Goal: Task Accomplishment & Management: Use online tool/utility

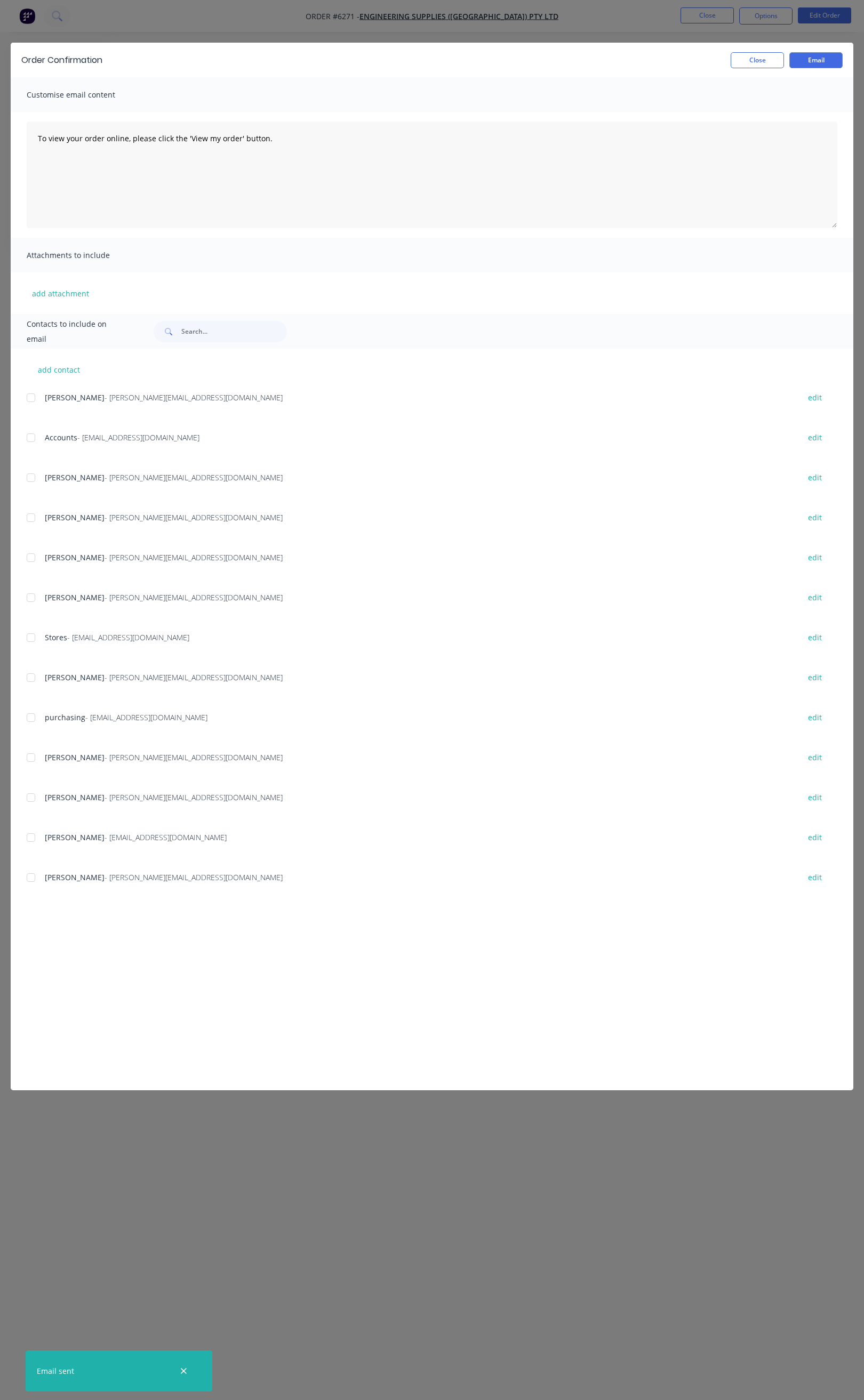
click at [743, 60] on button "Close" at bounding box center [757, 60] width 53 height 16
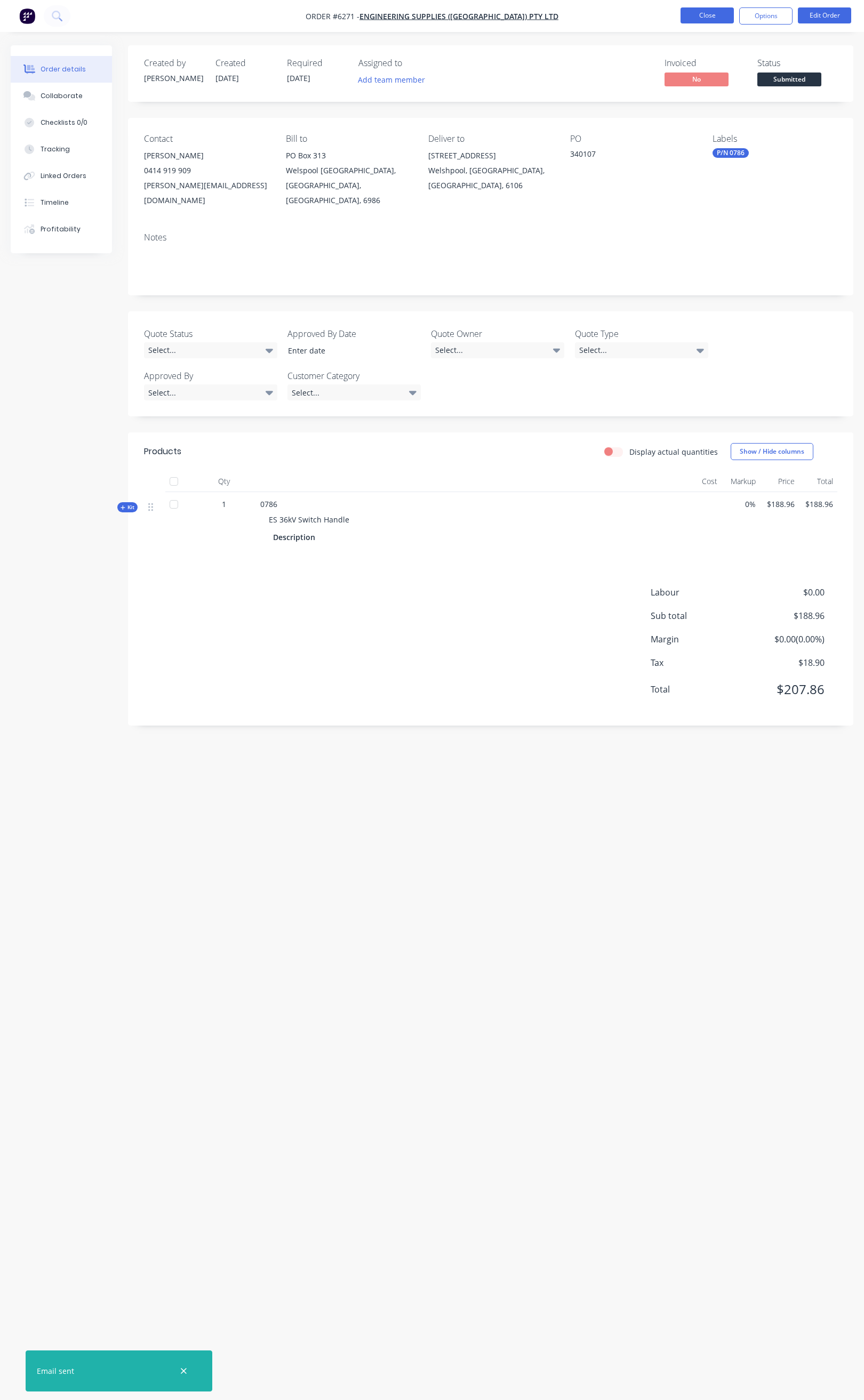
click at [707, 21] on button "Close" at bounding box center [707, 15] width 53 height 16
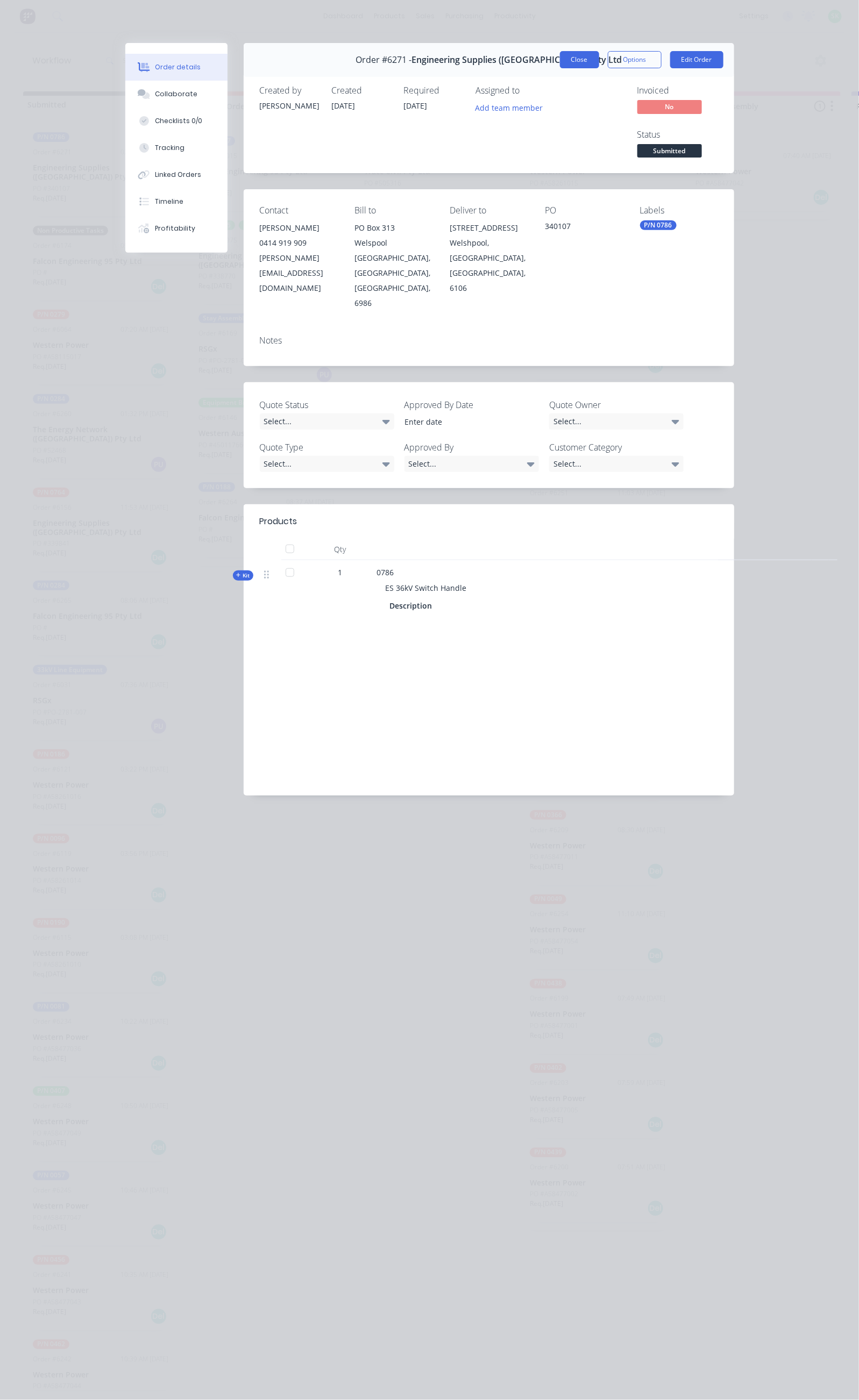
click at [599, 59] on button "Close" at bounding box center [580, 59] width 40 height 17
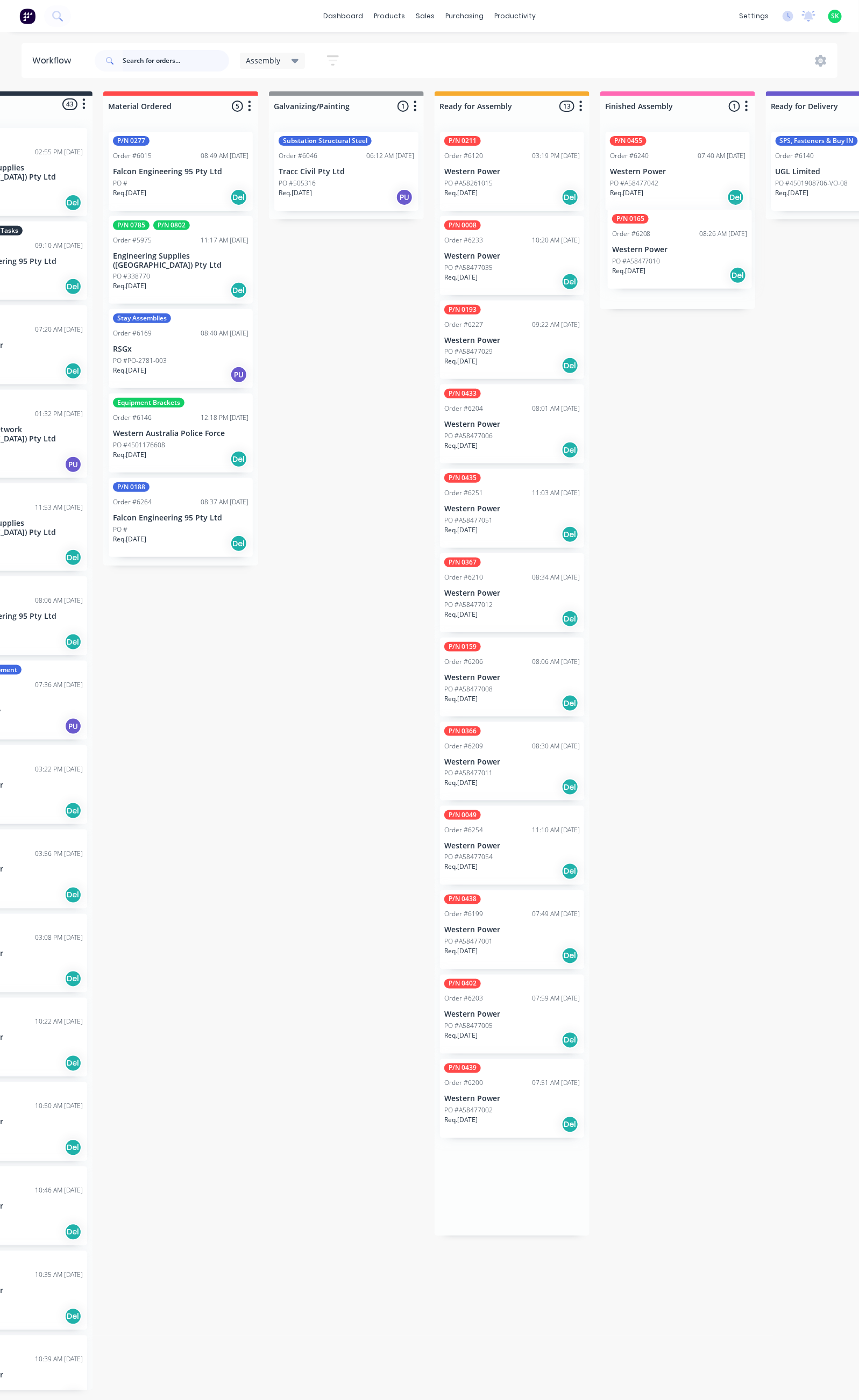
drag, startPoint x: 633, startPoint y: 583, endPoint x: 685, endPoint y: 253, distance: 334.1
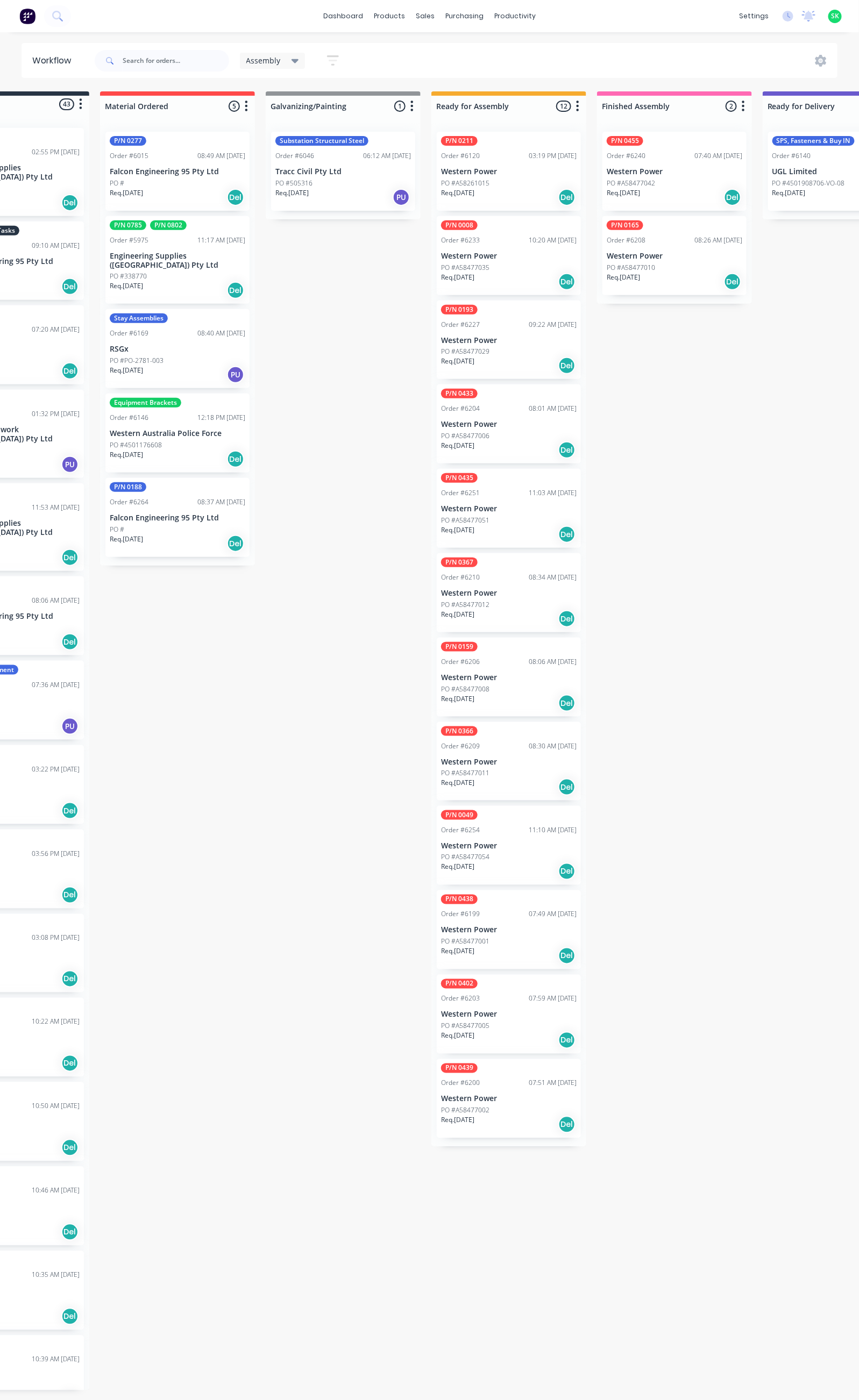
click at [662, 266] on div "PO #A58477010" at bounding box center [674, 267] width 135 height 9
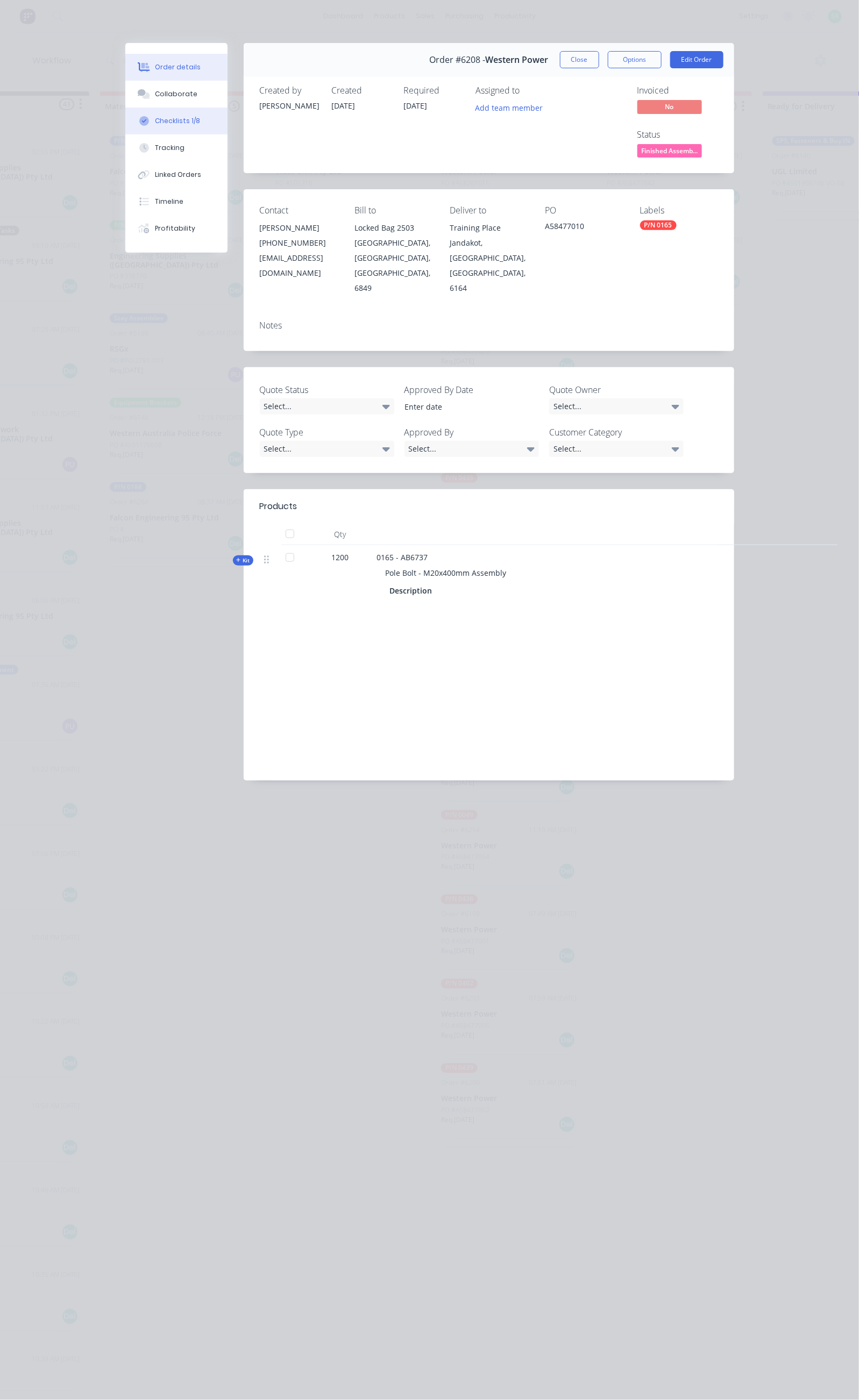
click at [125, 108] on button "Checklists 1/8" at bounding box center [176, 121] width 103 height 27
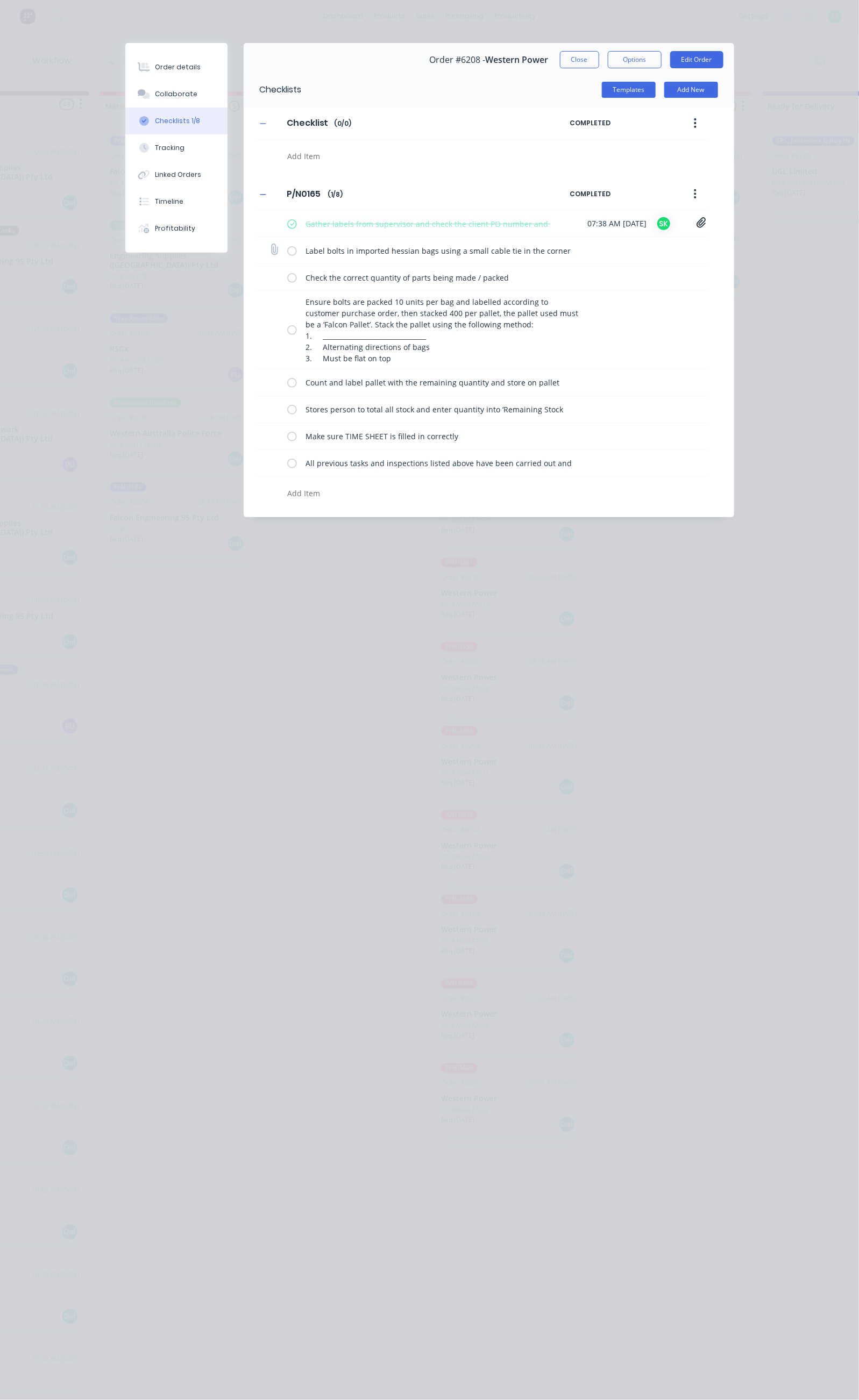
drag, startPoint x: 191, startPoint y: 250, endPoint x: 192, endPoint y: 257, distance: 7.1
click at [287, 252] on label at bounding box center [292, 250] width 9 height 11
click at [0, 0] on input "checkbox" at bounding box center [0, 0] width 0 height 0
click at [287, 278] on label at bounding box center [292, 277] width 9 height 11
click at [0, 0] on input "checkbox" at bounding box center [0, 0] width 0 height 0
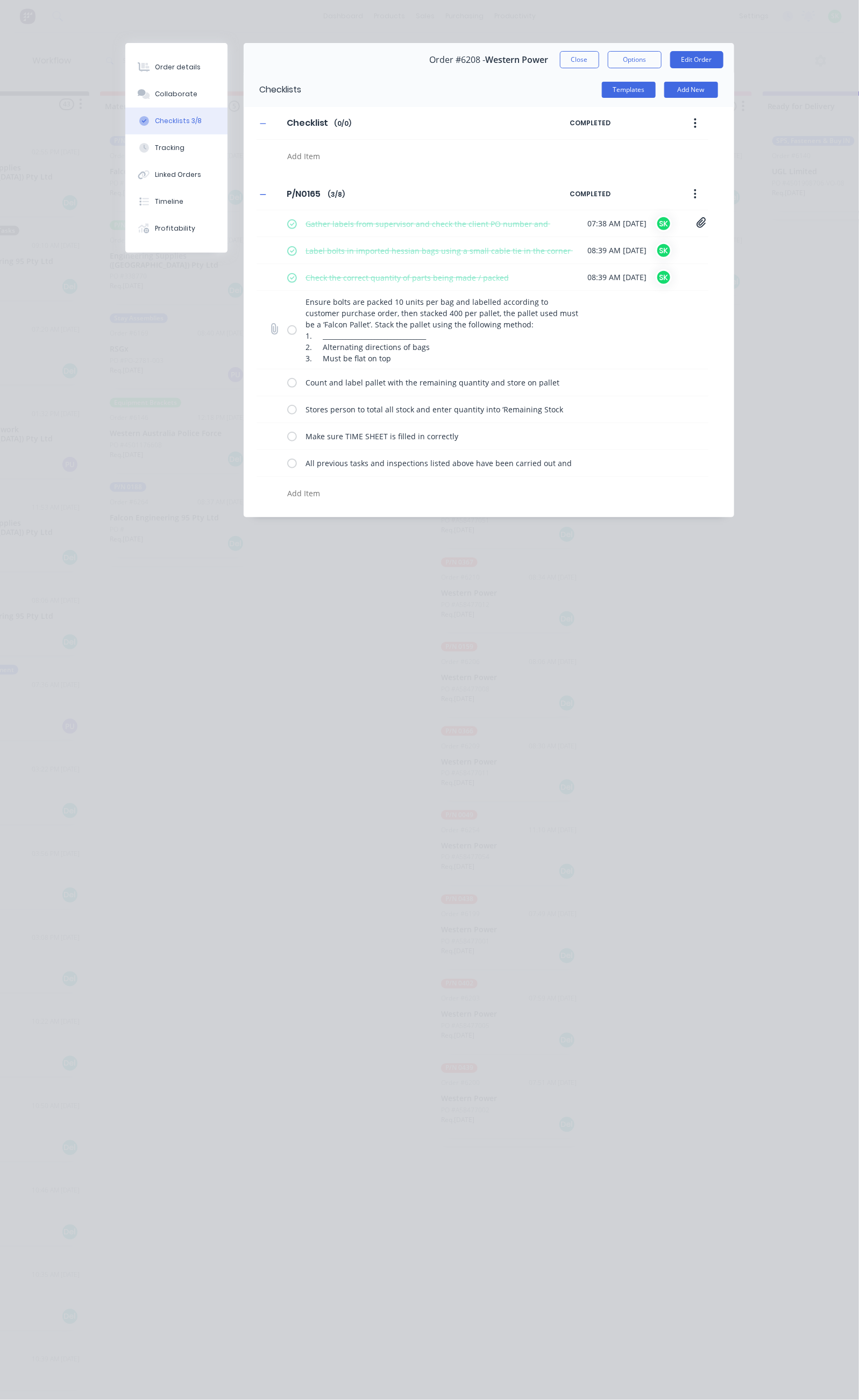
drag, startPoint x: 191, startPoint y: 333, endPoint x: 194, endPoint y: 353, distance: 20.2
click at [287, 334] on label at bounding box center [292, 329] width 9 height 11
click at [0, 0] on input "checkbox" at bounding box center [0, 0] width 0 height 0
drag, startPoint x: 191, startPoint y: 381, endPoint x: 191, endPoint y: 387, distance: 6.0
click at [287, 383] on label at bounding box center [292, 382] width 9 height 11
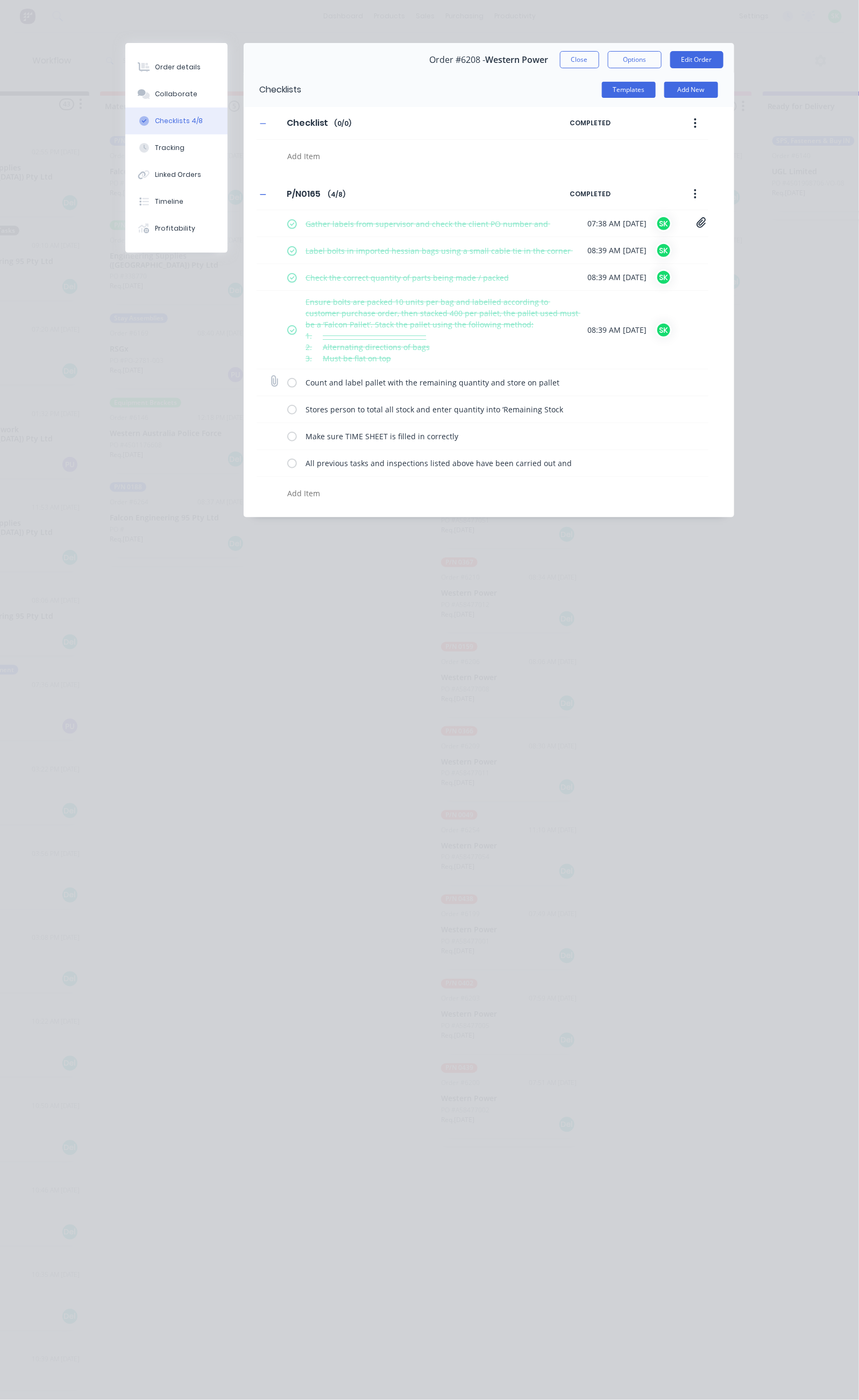
click at [0, 0] on input "checkbox" at bounding box center [0, 0] width 0 height 0
click at [287, 409] on label at bounding box center [292, 409] width 9 height 11
click at [0, 0] on input "checkbox" at bounding box center [0, 0] width 0 height 0
click at [287, 434] on label at bounding box center [292, 436] width 9 height 11
click at [0, 0] on input "checkbox" at bounding box center [0, 0] width 0 height 0
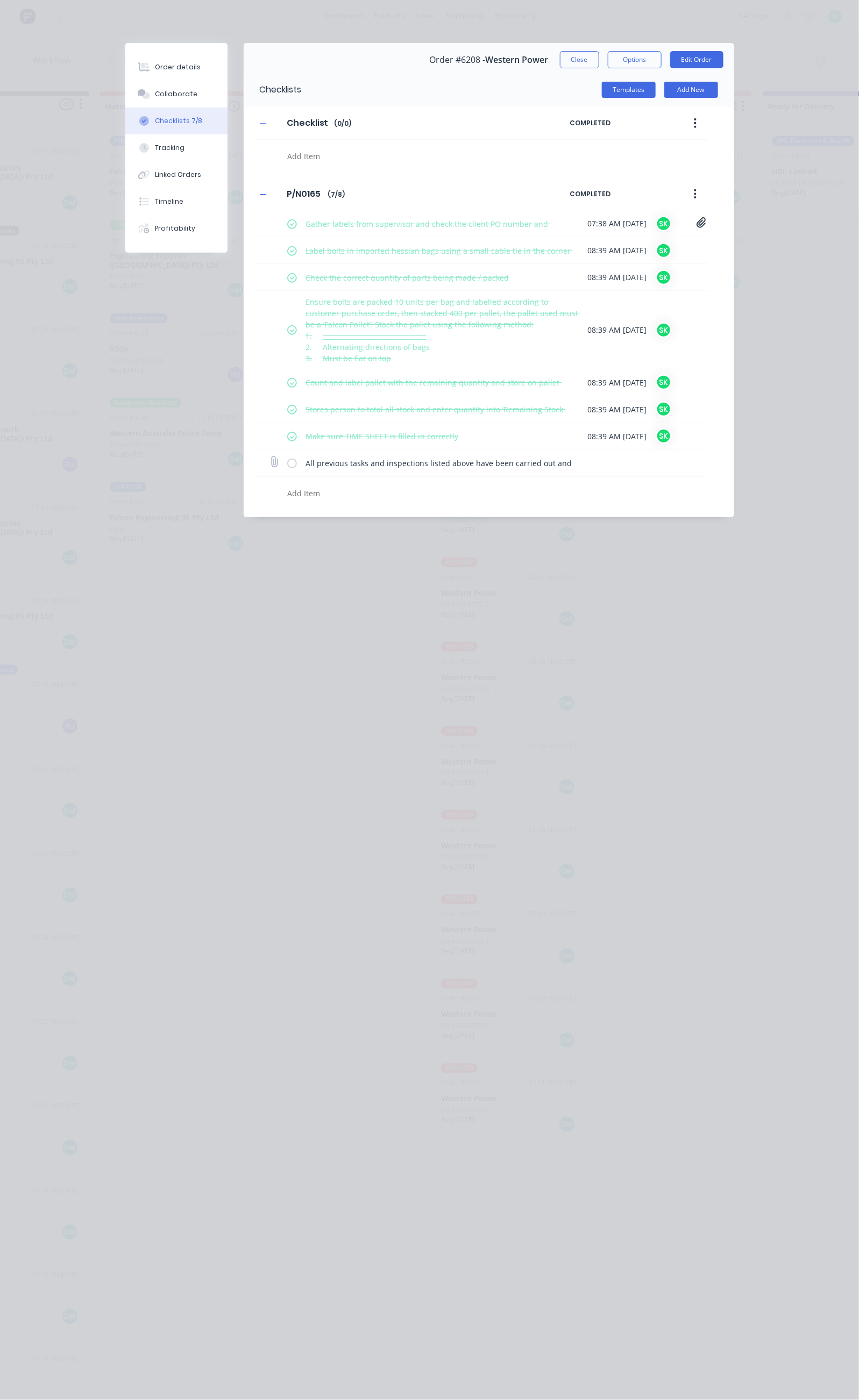
click at [287, 465] on label at bounding box center [292, 463] width 9 height 11
click at [0, 0] on input "checkbox" at bounding box center [0, 0] width 0 height 0
type textarea "x"
click at [155, 92] on div "Collaborate" at bounding box center [176, 94] width 42 height 9
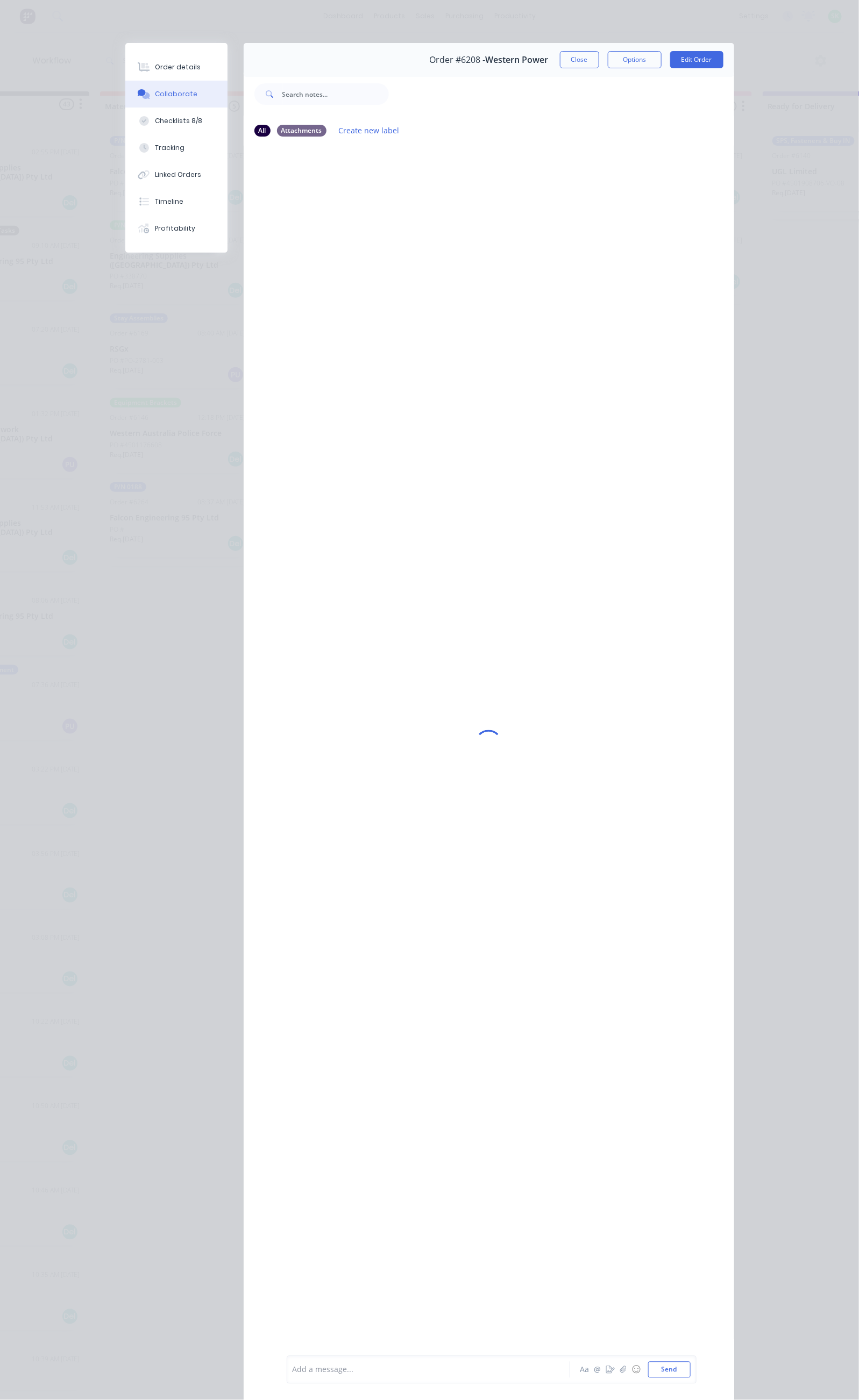
click at [293, 1373] on div at bounding box center [431, 1370] width 277 height 11
click at [691, 1375] on button "Send" at bounding box center [669, 1370] width 42 height 16
click at [599, 57] on button "Close" at bounding box center [580, 59] width 40 height 17
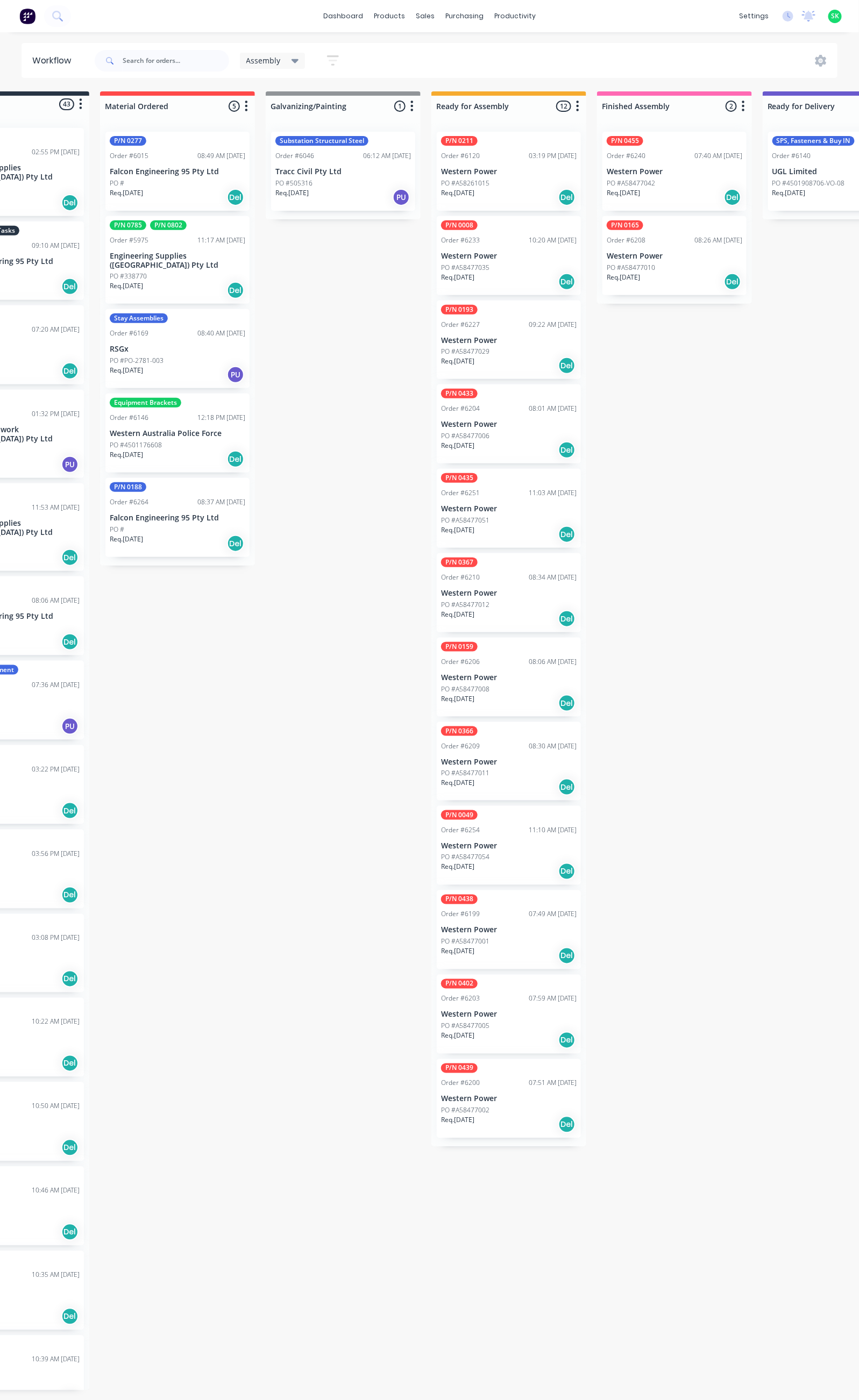
click at [492, 613] on div "Req. 16/11/25 Del" at bounding box center [509, 618] width 135 height 18
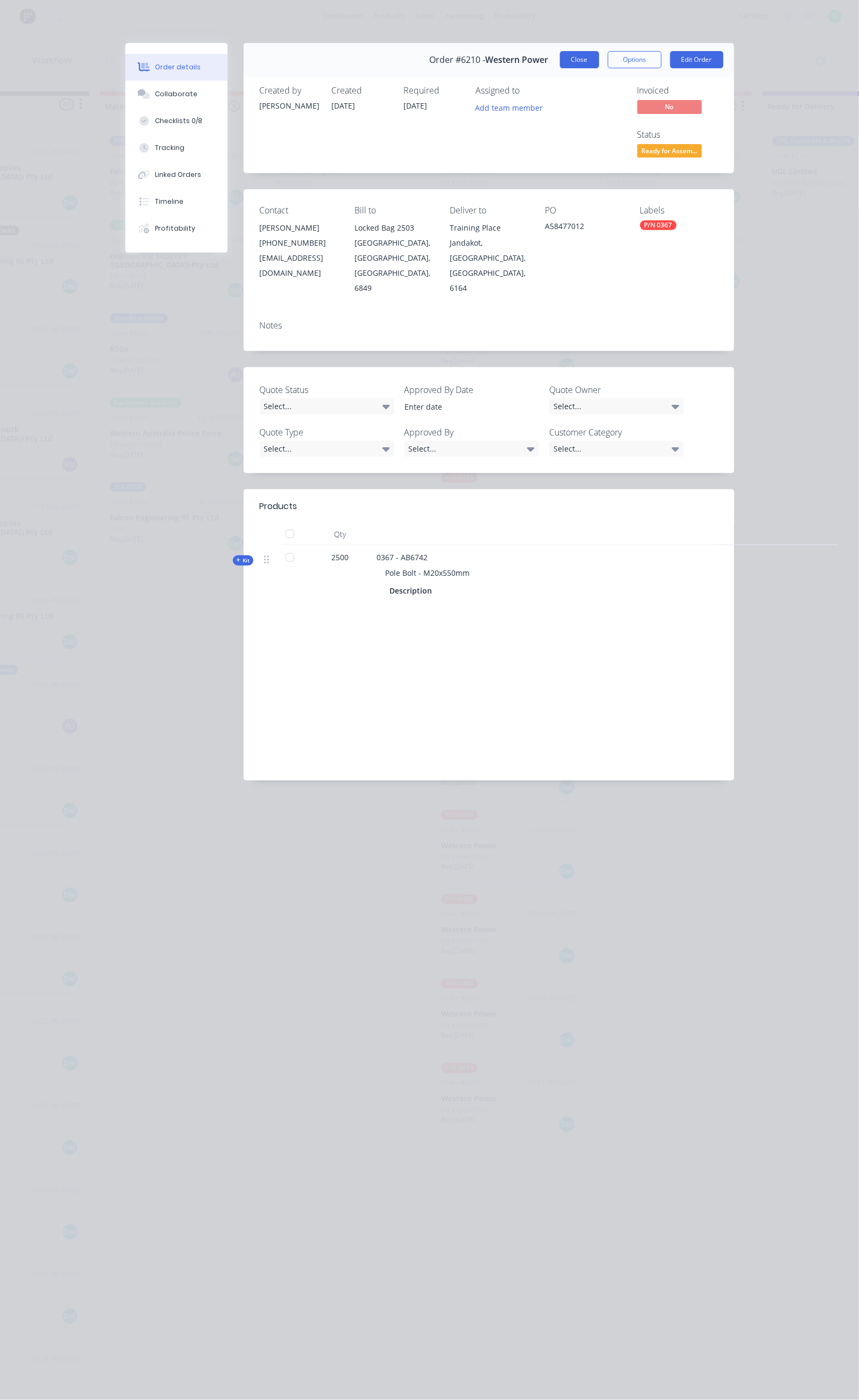
click at [599, 53] on button "Close" at bounding box center [580, 59] width 40 height 17
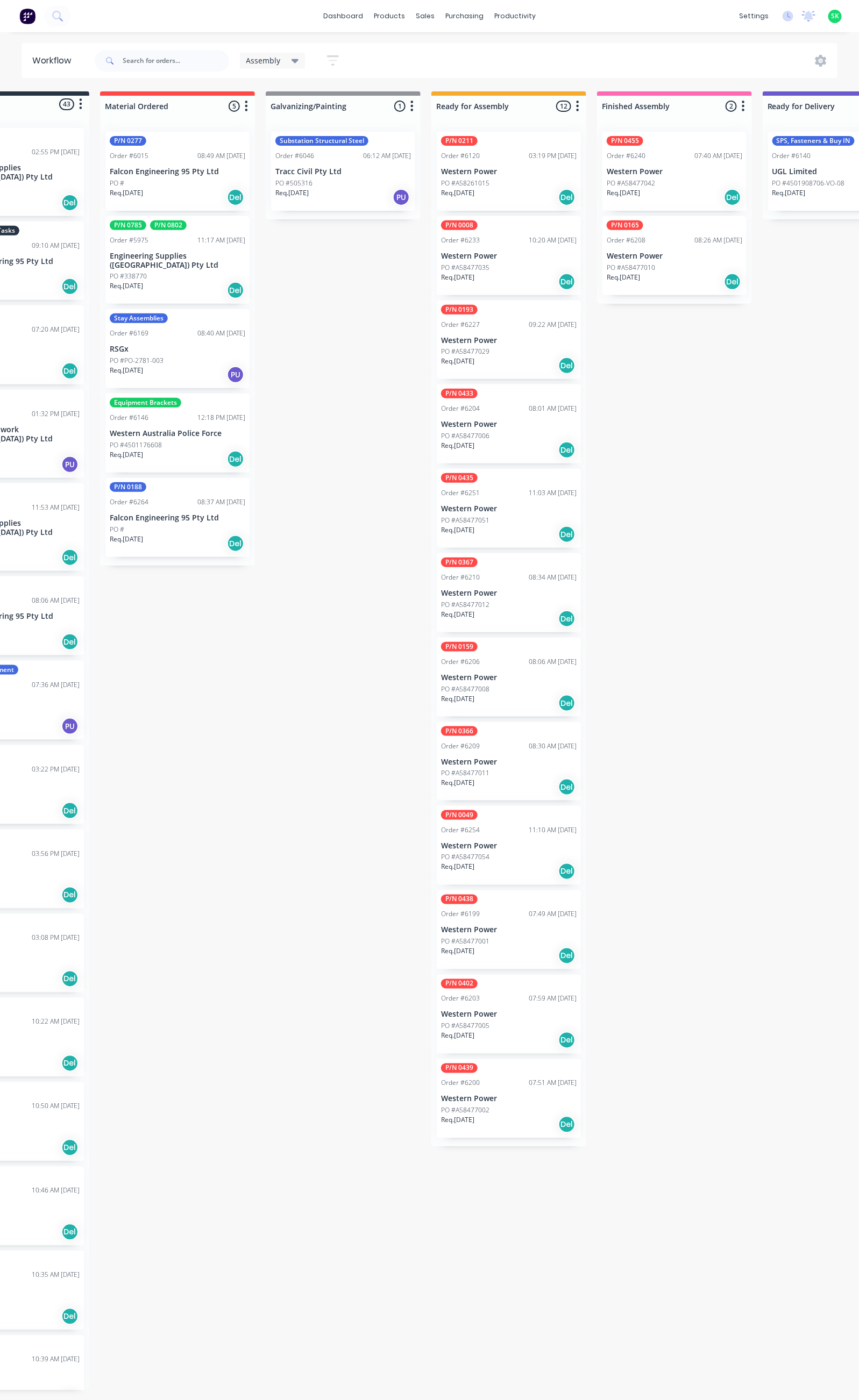
click at [662, 251] on div "P/N 0165 Order #6208 08:26 AM 19/08/25 Western Power PO #A58477010 Req. 16/11/2…" at bounding box center [674, 256] width 144 height 79
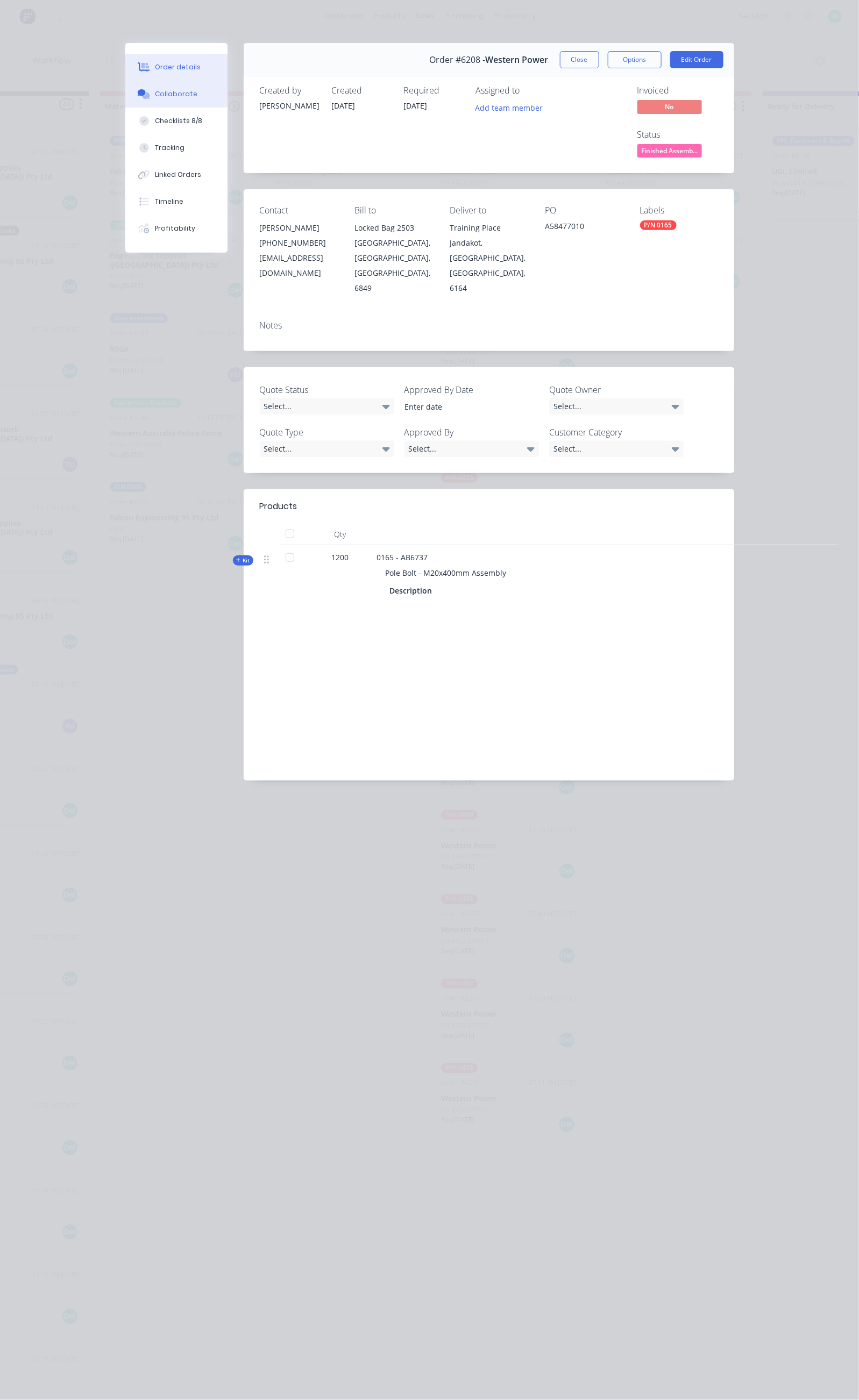
click at [125, 91] on button "Collaborate" at bounding box center [176, 94] width 103 height 27
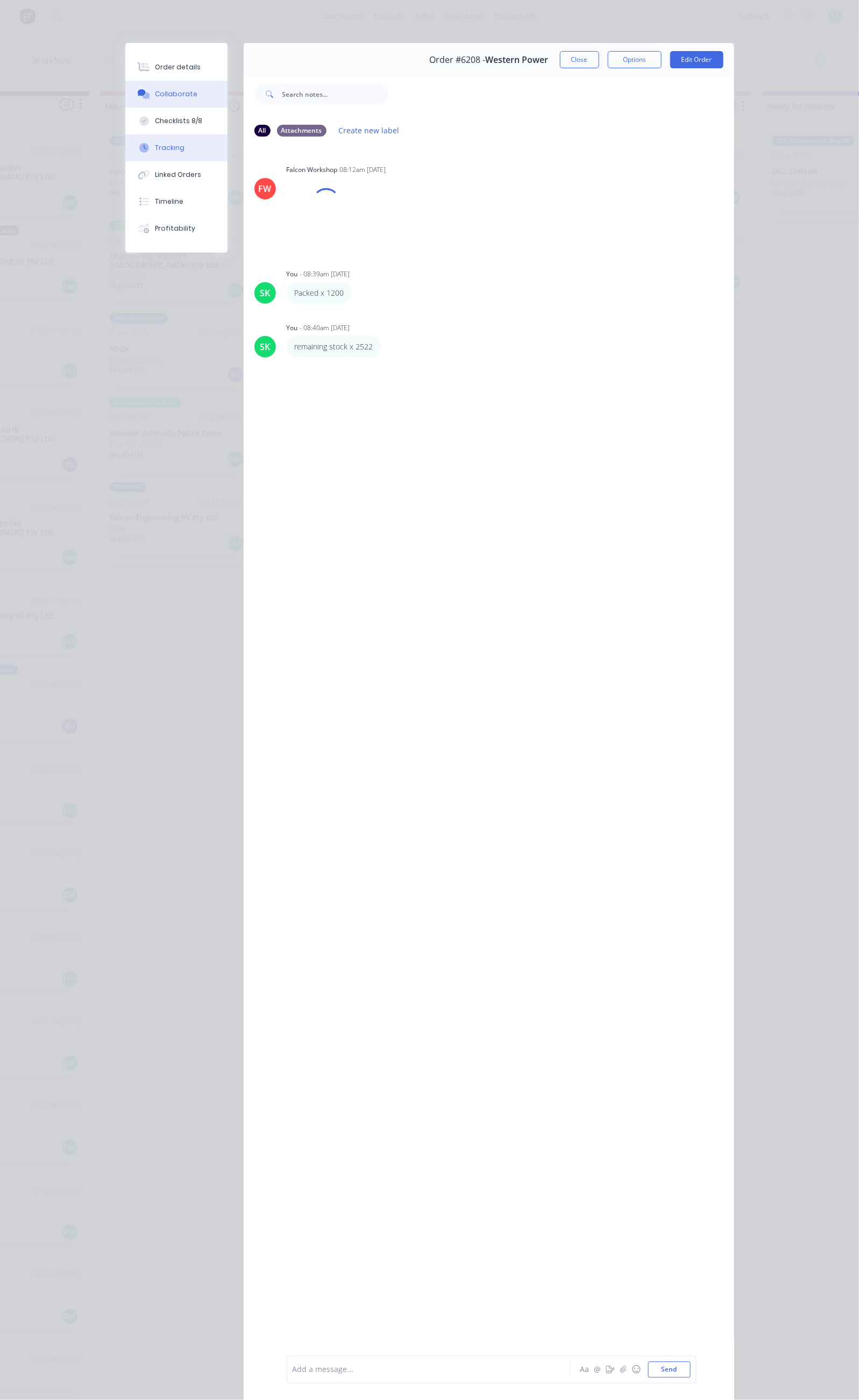
click at [125, 153] on button "Tracking" at bounding box center [176, 147] width 103 height 27
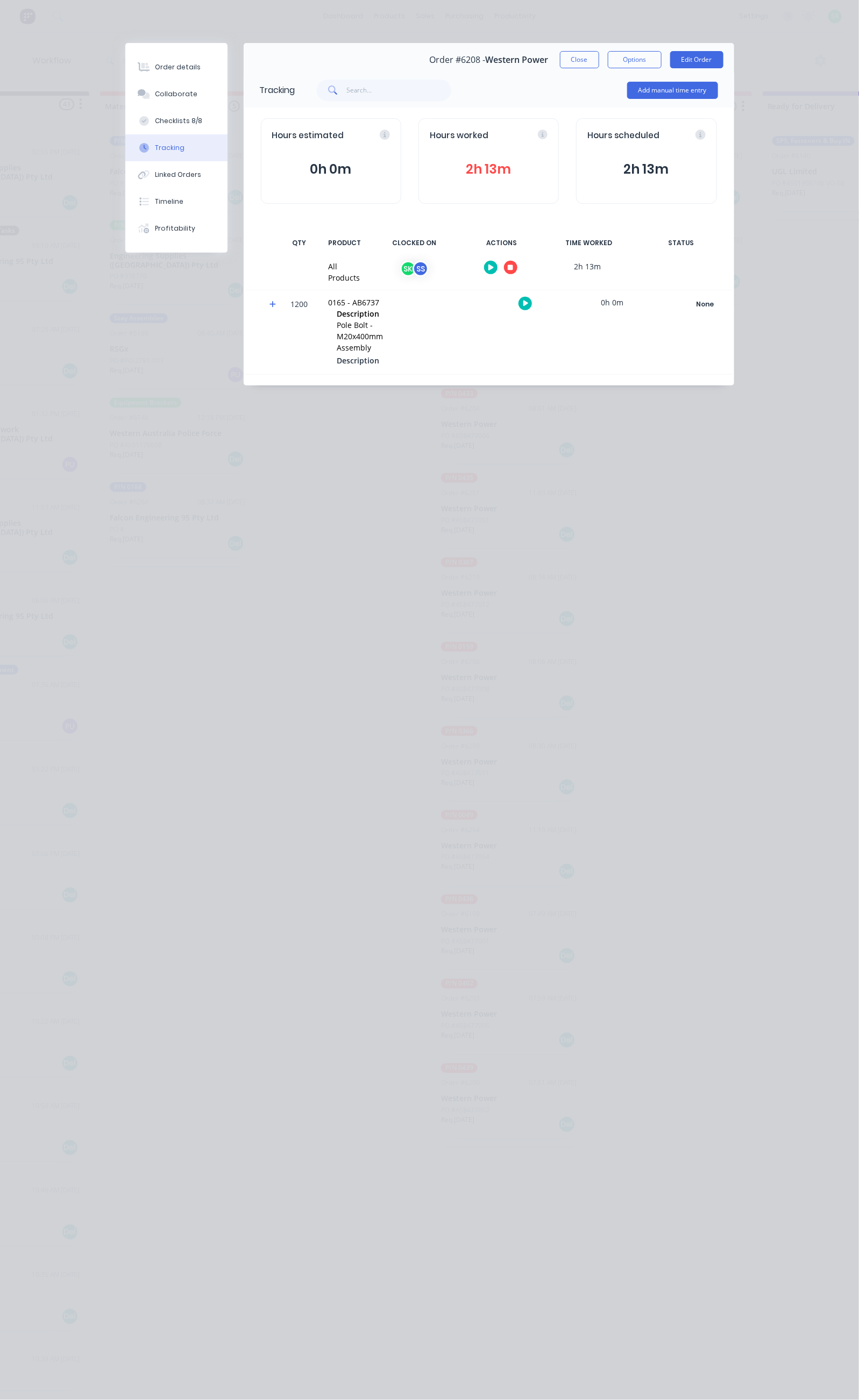
click at [513, 266] on icon "button" at bounding box center [511, 268] width 5 height 5
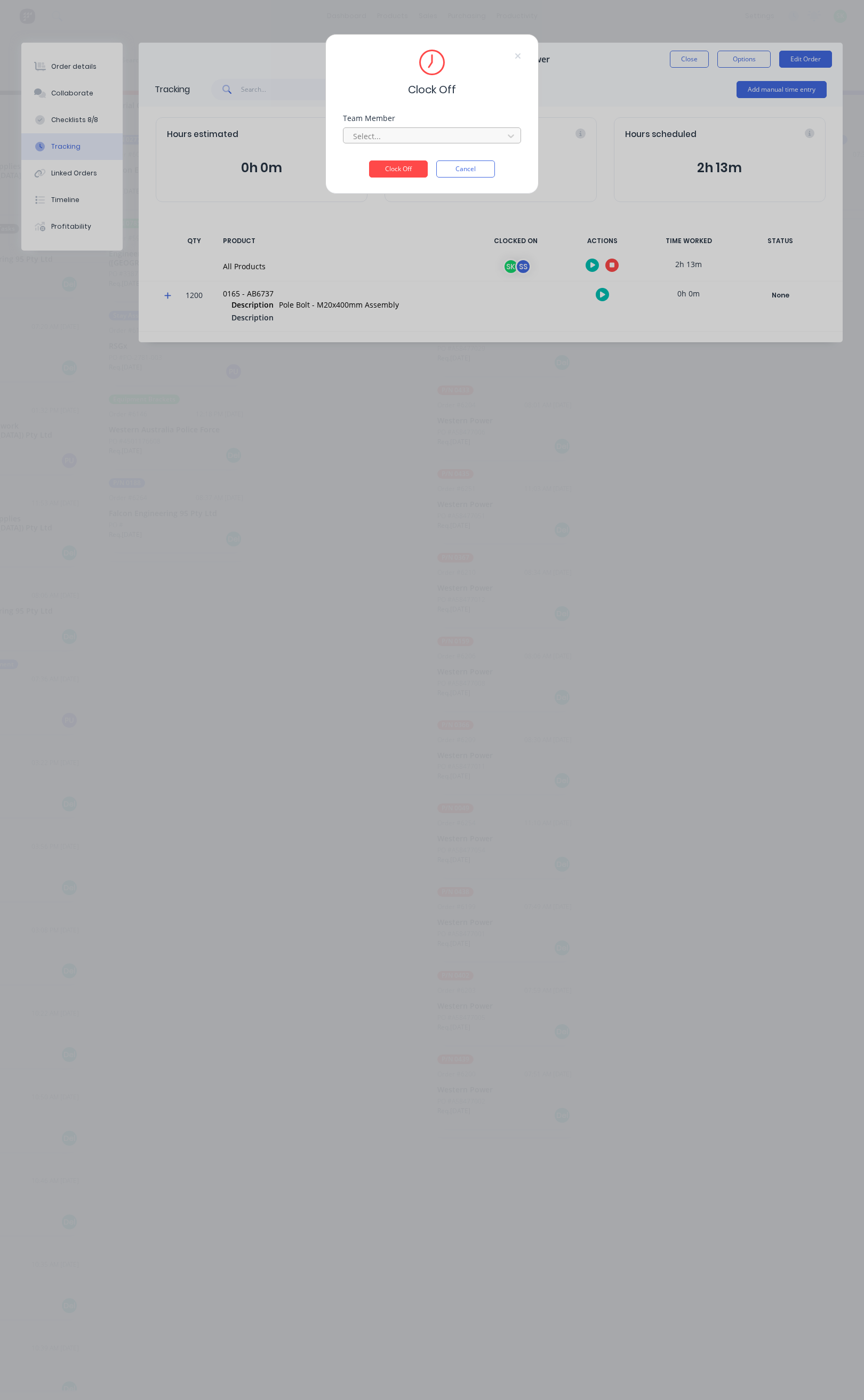
click at [494, 132] on div at bounding box center [425, 137] width 146 height 14
click at [361, 156] on div "[PERSON_NAME]" at bounding box center [344, 159] width 178 height 20
click at [400, 168] on button "Clock Off" at bounding box center [398, 169] width 59 height 17
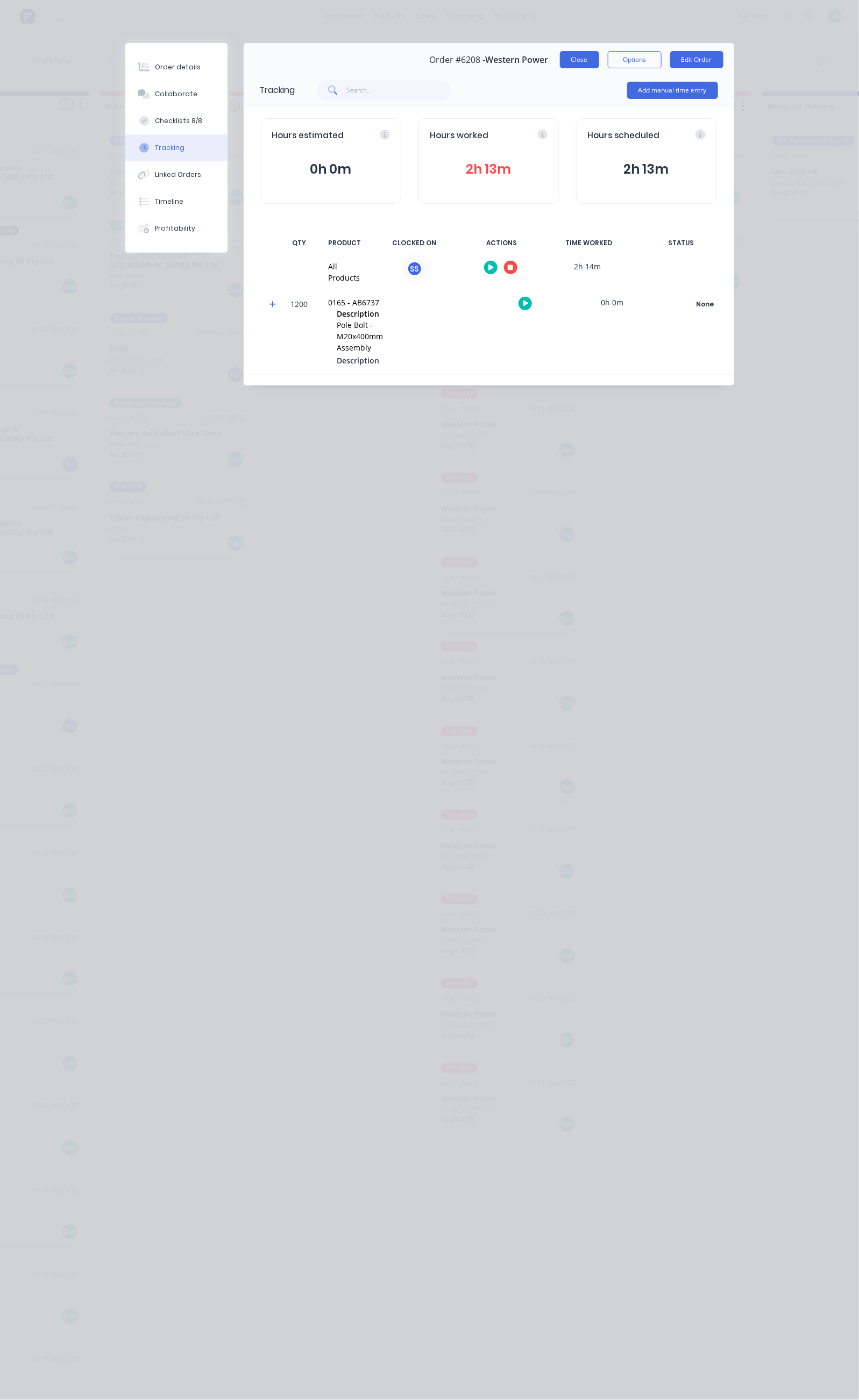
click at [599, 61] on button "Close" at bounding box center [580, 59] width 40 height 17
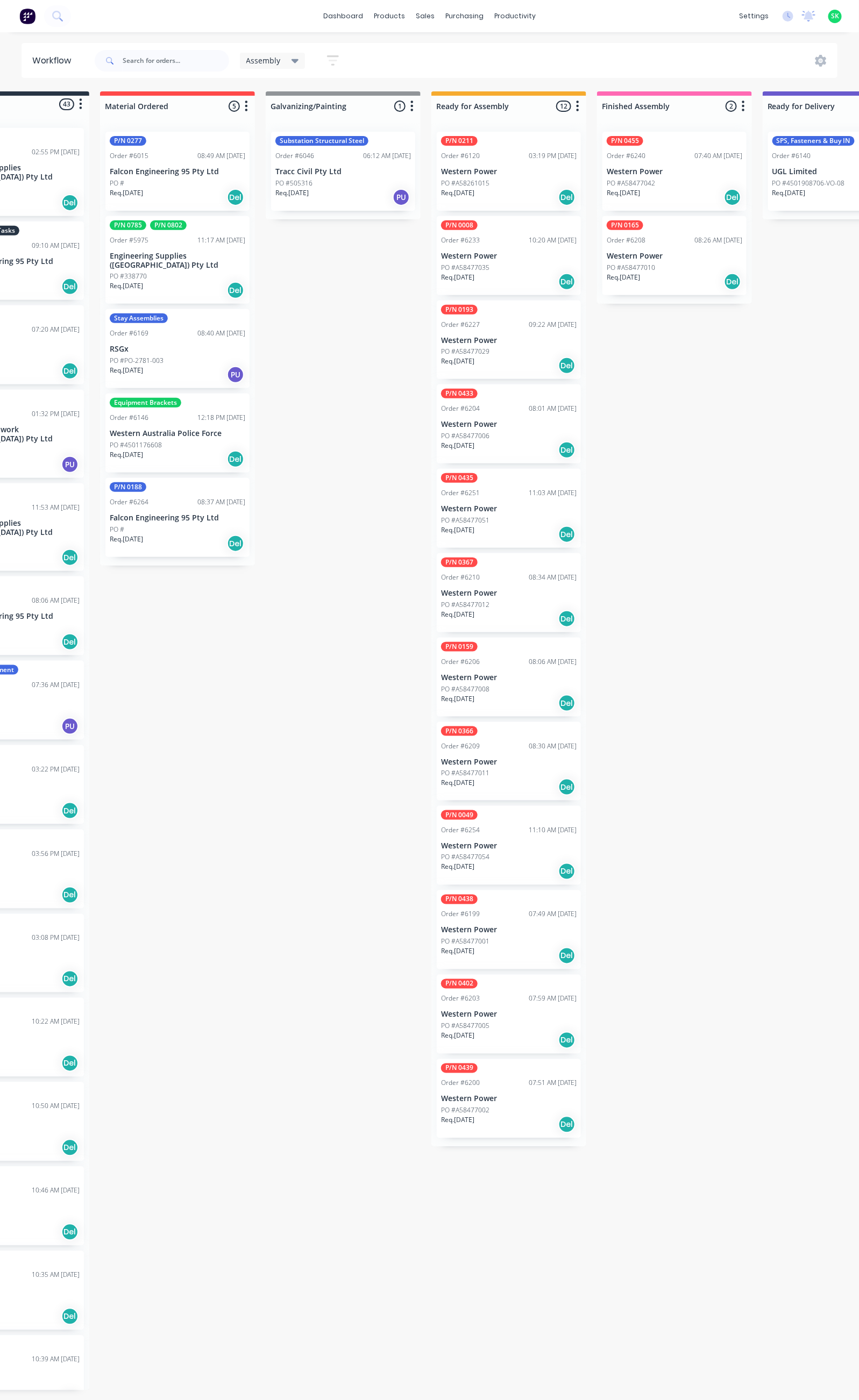
click at [515, 581] on div "Order #6210 08:34 AM 19/08/25" at bounding box center [509, 577] width 135 height 9
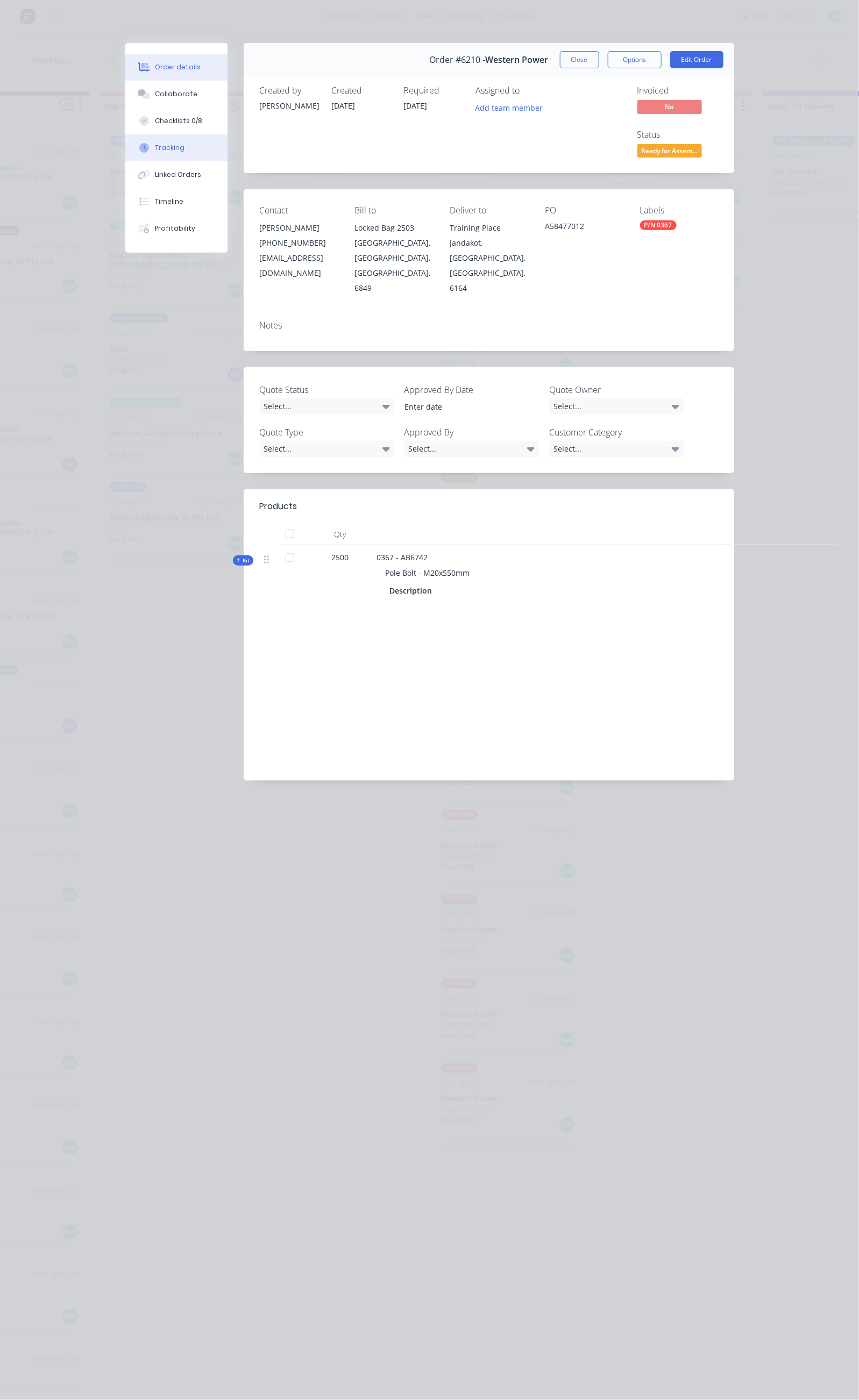
click at [125, 144] on button "Tracking" at bounding box center [176, 147] width 103 height 27
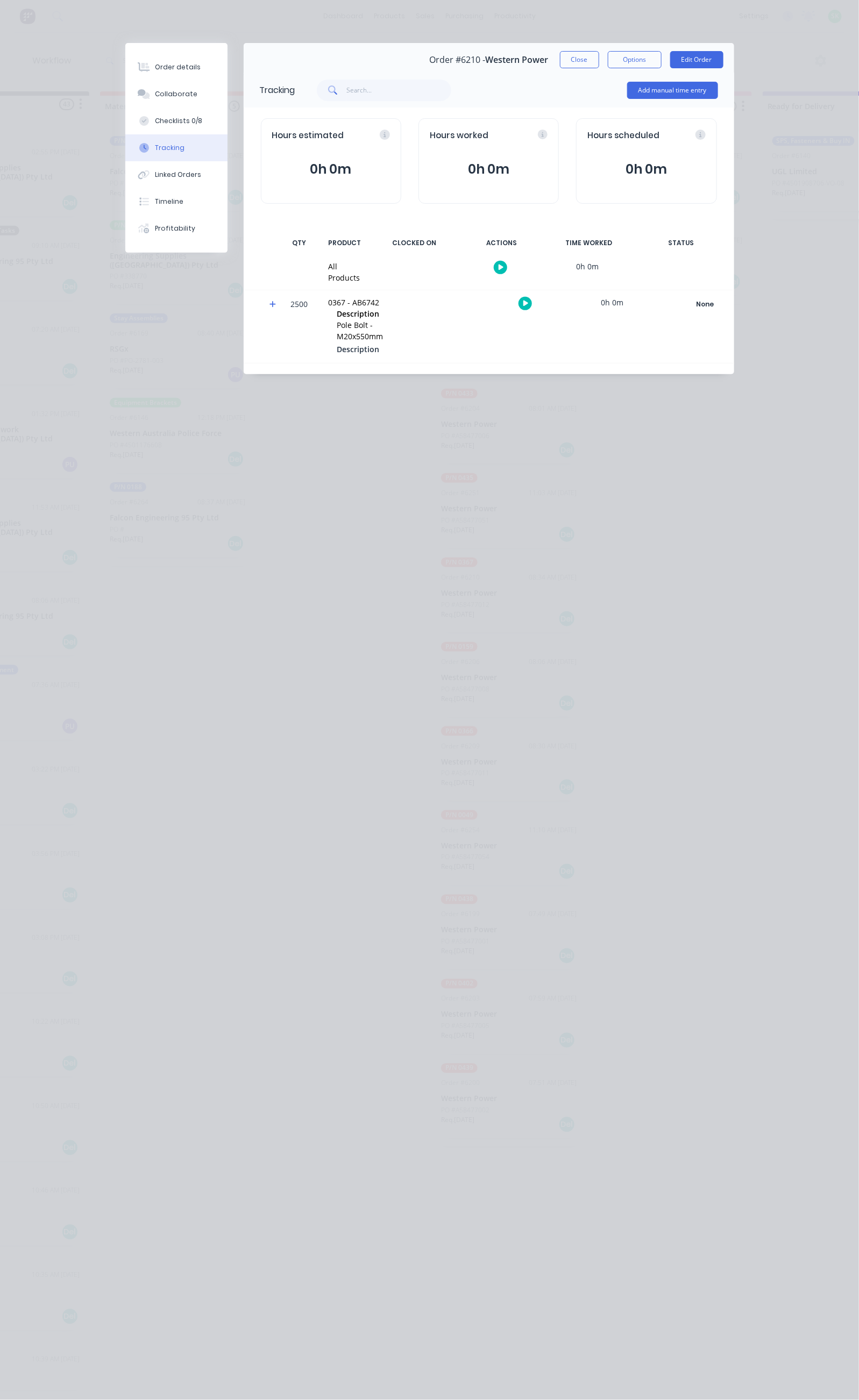
click at [505, 266] on icon "button" at bounding box center [501, 267] width 5 height 7
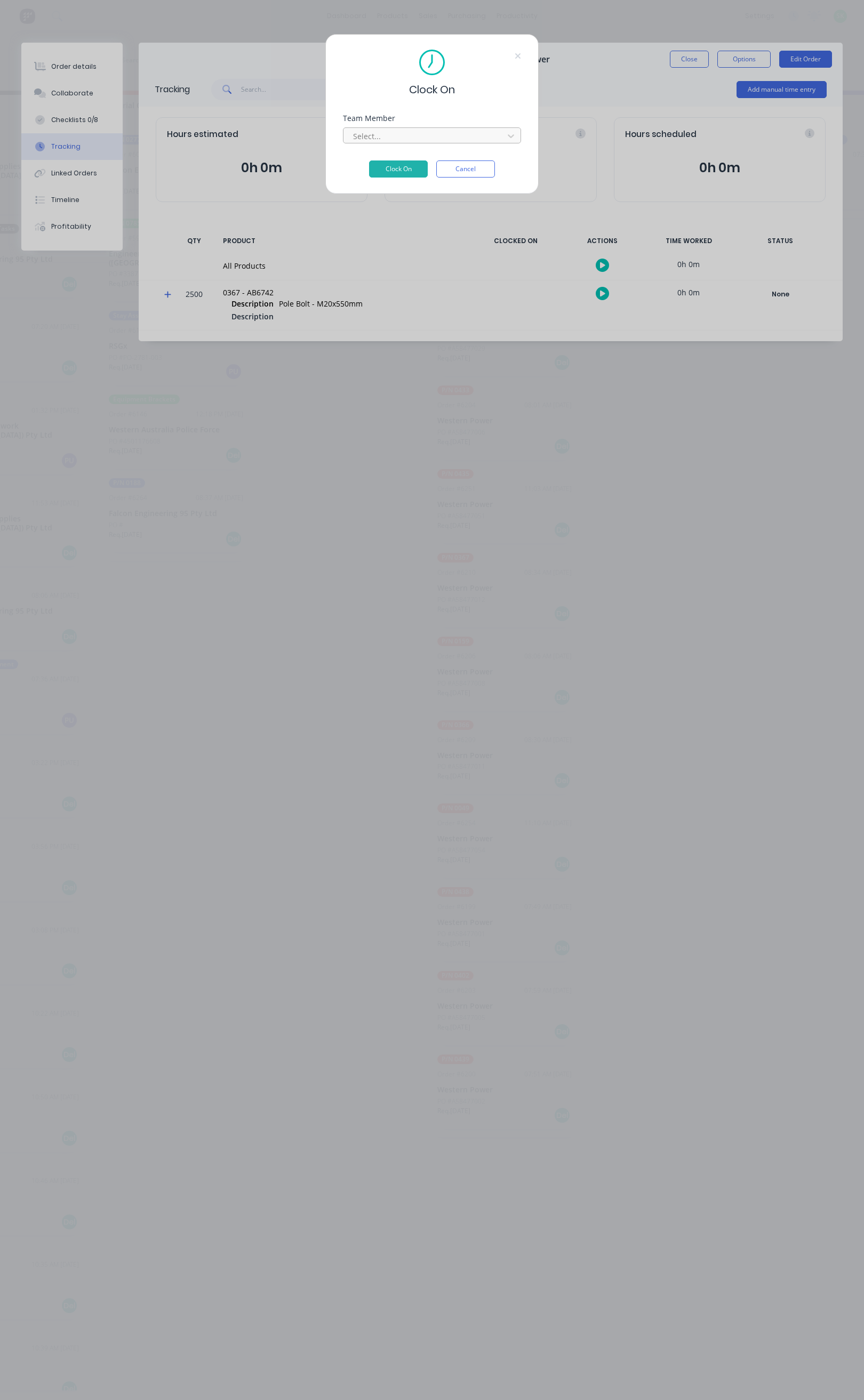
click at [449, 132] on div at bounding box center [425, 137] width 146 height 14
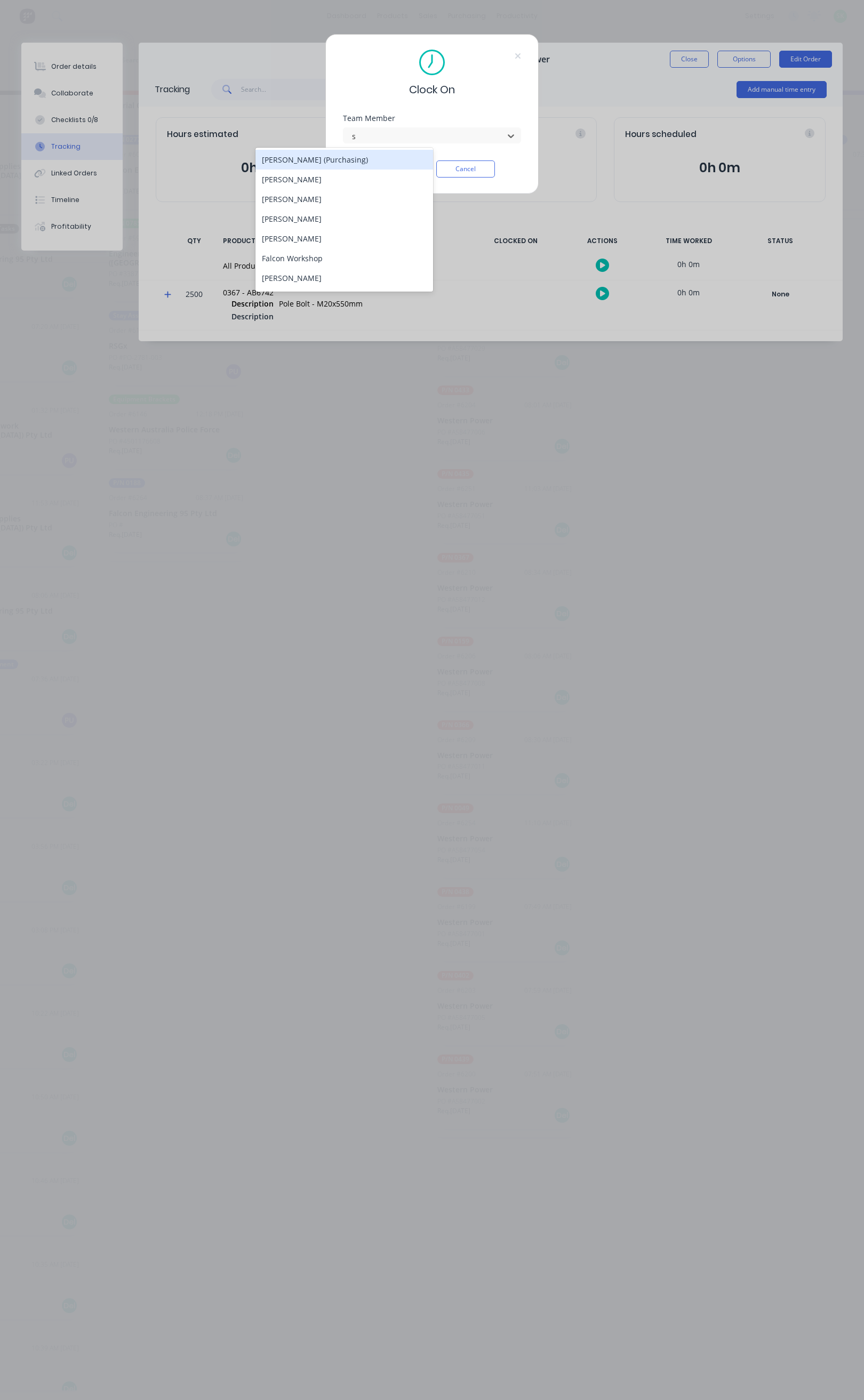
type input "st"
click at [407, 158] on div "[PERSON_NAME]" at bounding box center [344, 159] width 178 height 20
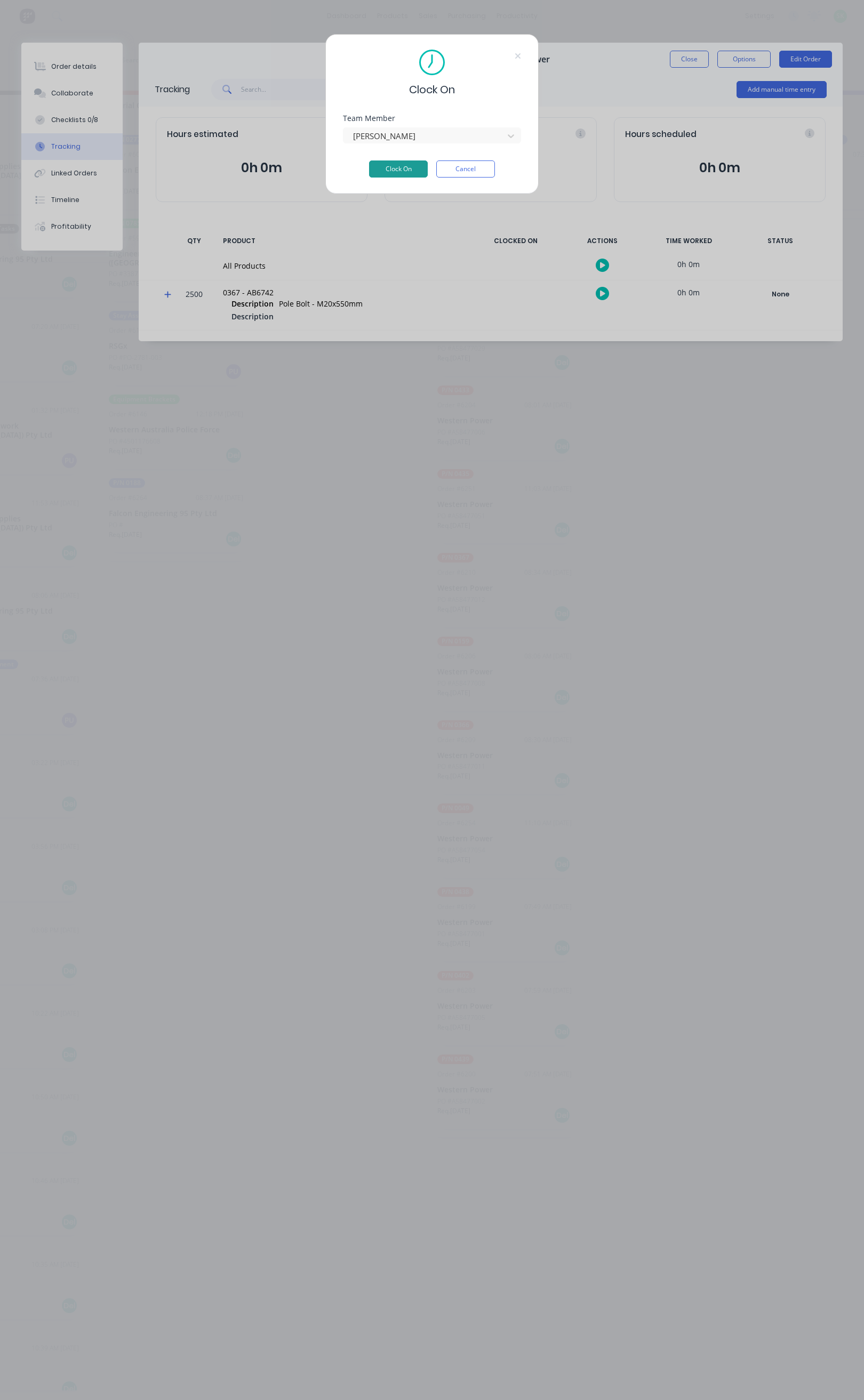
click at [405, 170] on button "Clock On" at bounding box center [398, 169] width 59 height 17
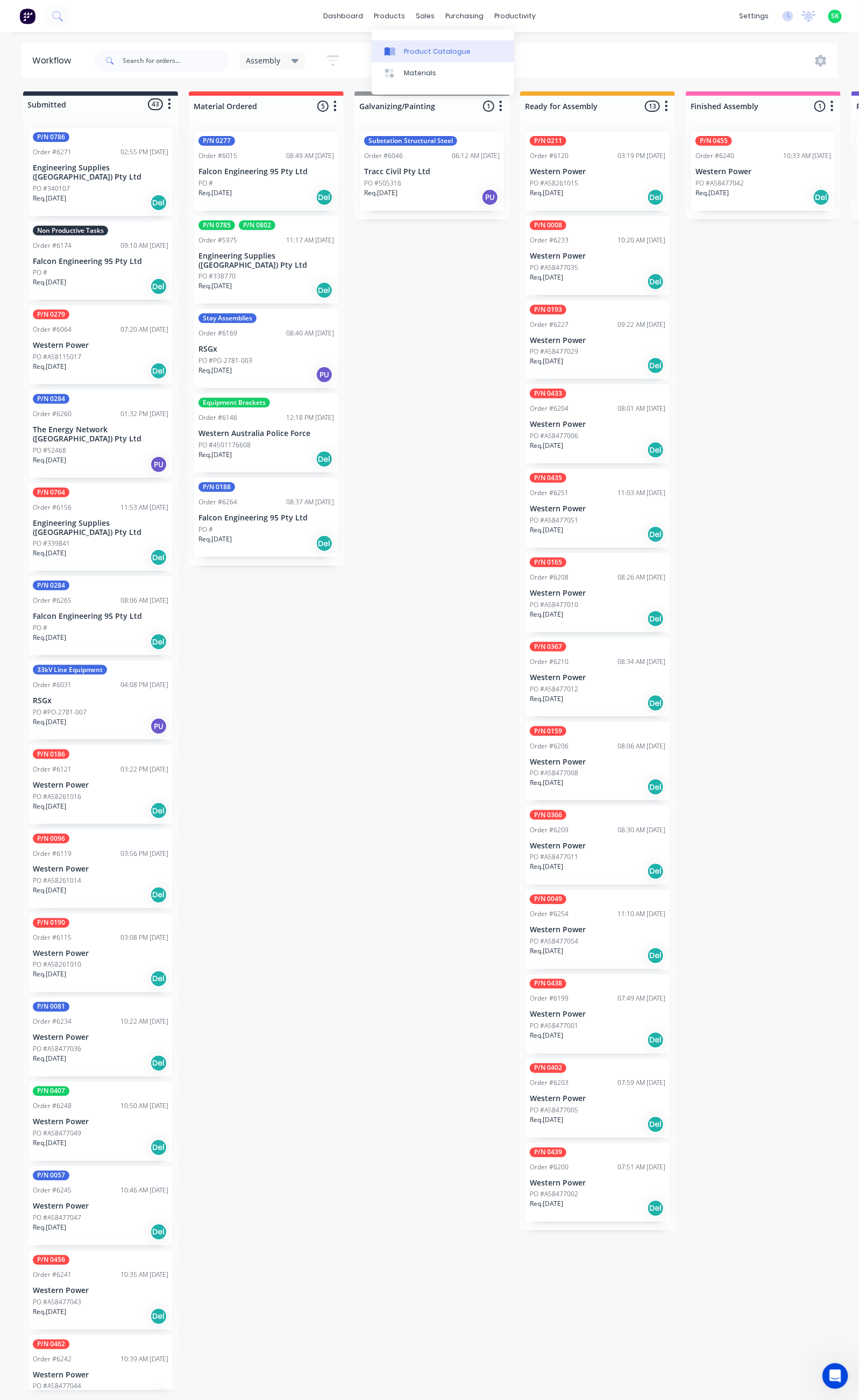
click at [405, 53] on div "Product Catalogue" at bounding box center [436, 51] width 66 height 9
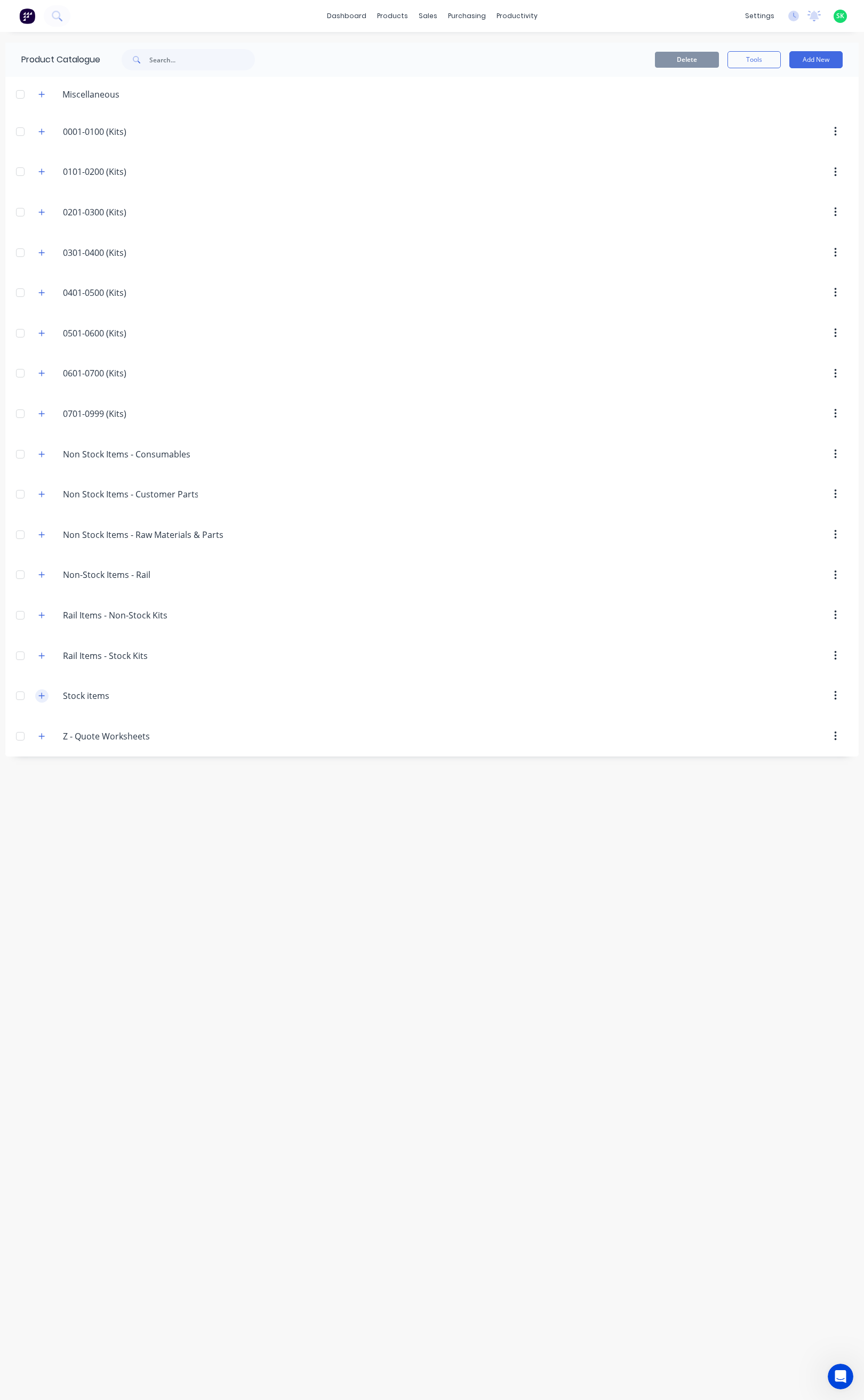
drag, startPoint x: 40, startPoint y: 701, endPoint x: 46, endPoint y: 706, distance: 7.8
click at [39, 699] on icon "button" at bounding box center [41, 696] width 6 height 8
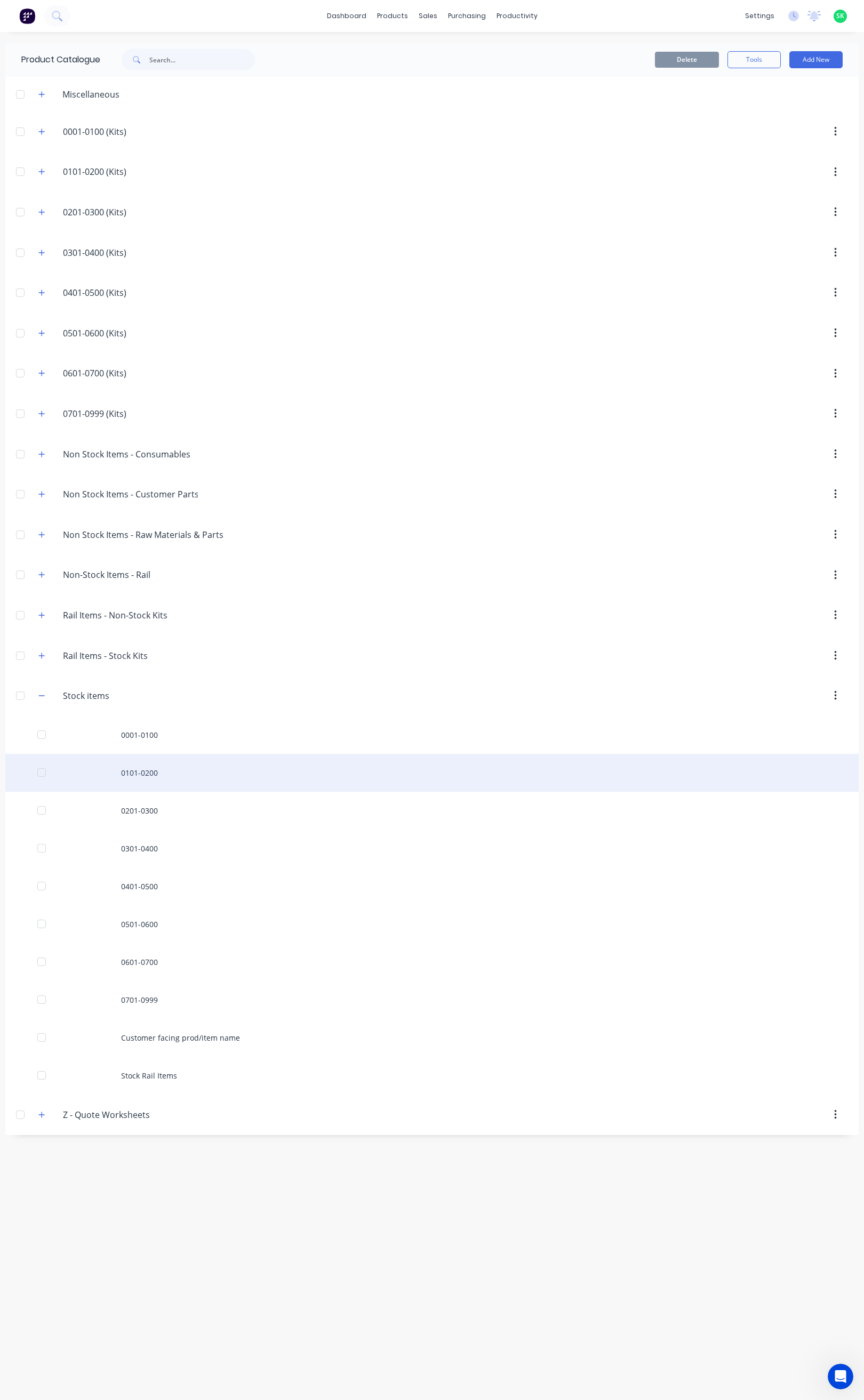
click at [132, 782] on div "0101-0200" at bounding box center [432, 773] width 853 height 38
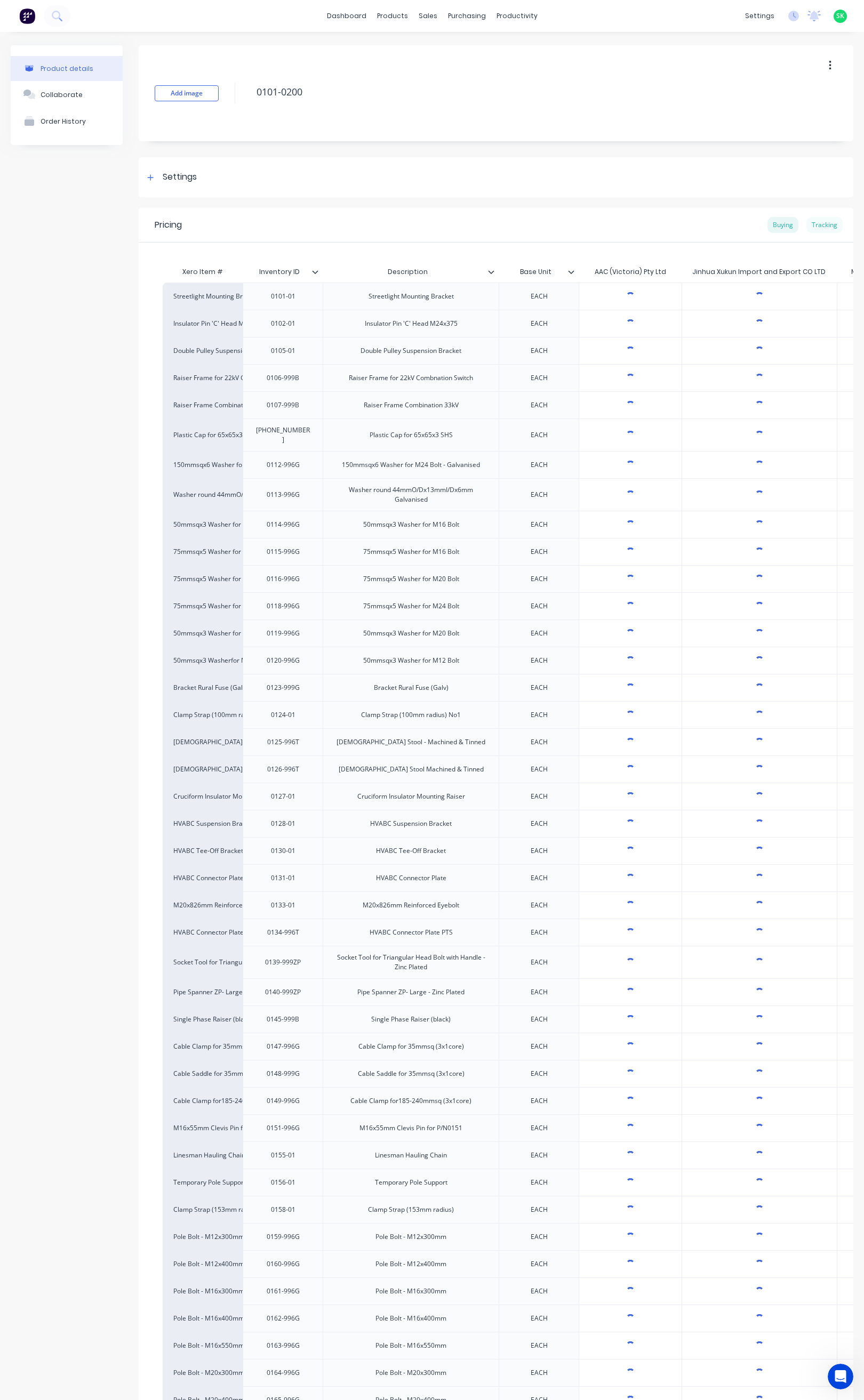
click at [813, 232] on div "Tracking" at bounding box center [824, 225] width 36 height 16
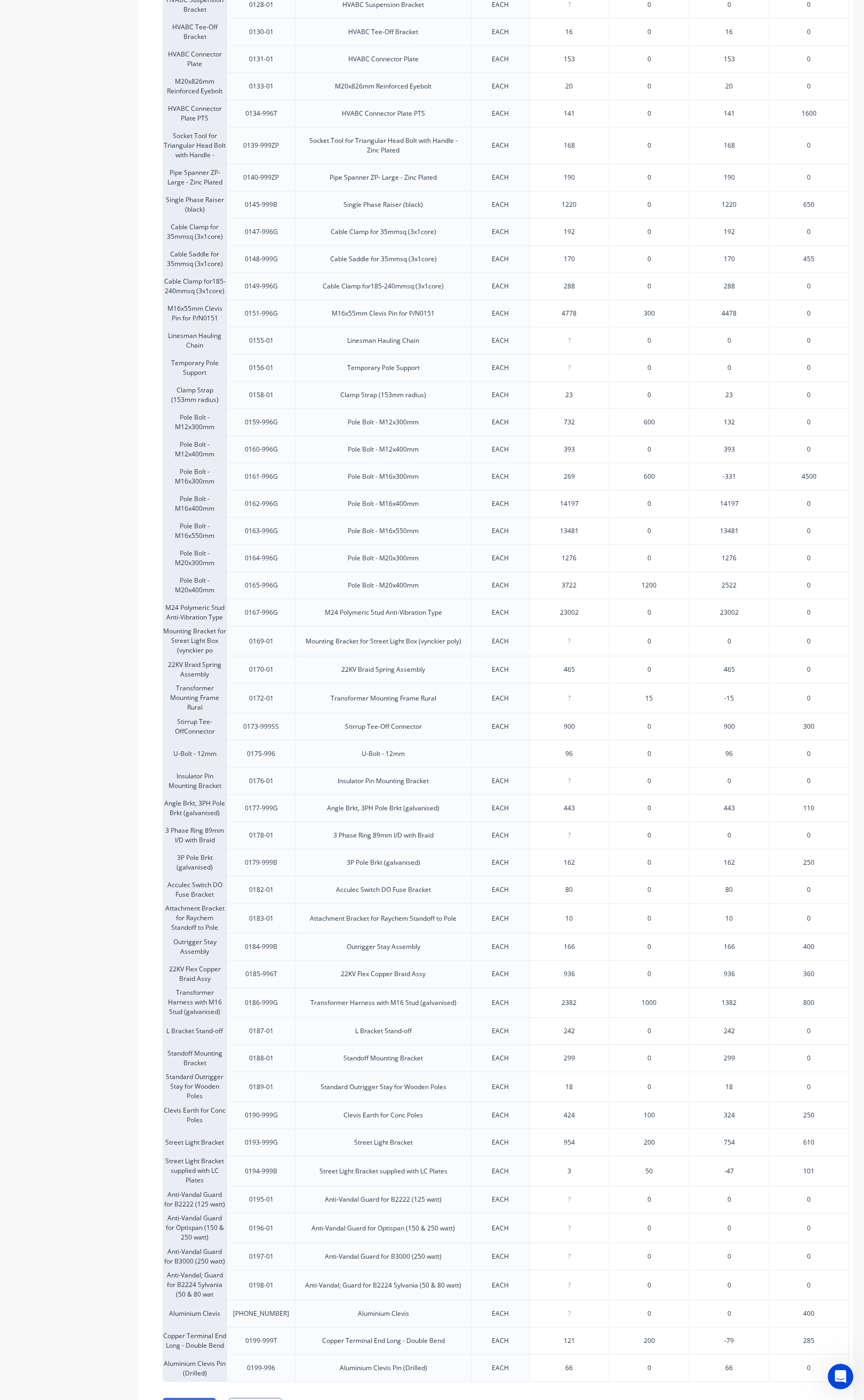
scroll to position [920, 0]
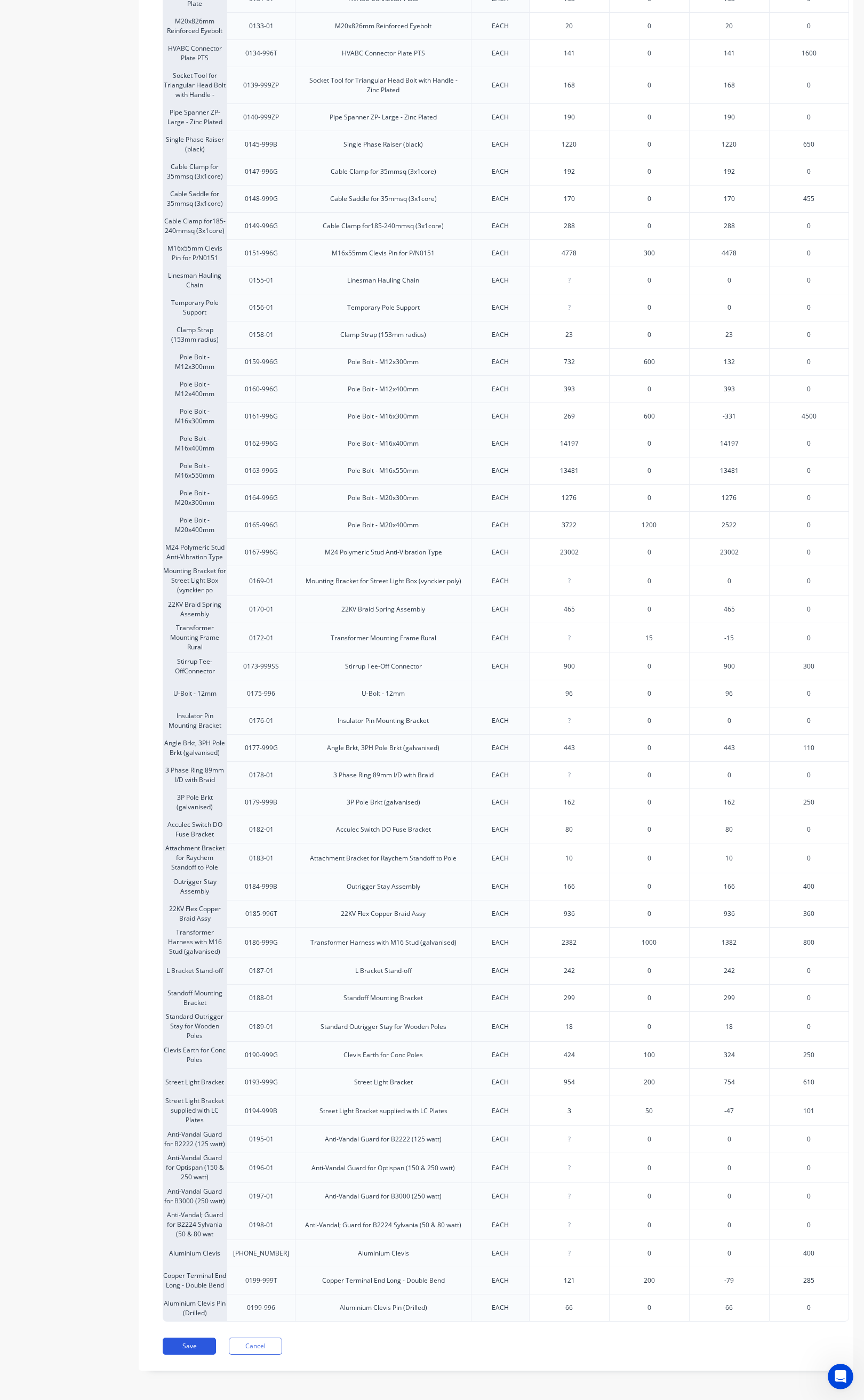
click at [184, 1351] on button "Save" at bounding box center [189, 1346] width 53 height 17
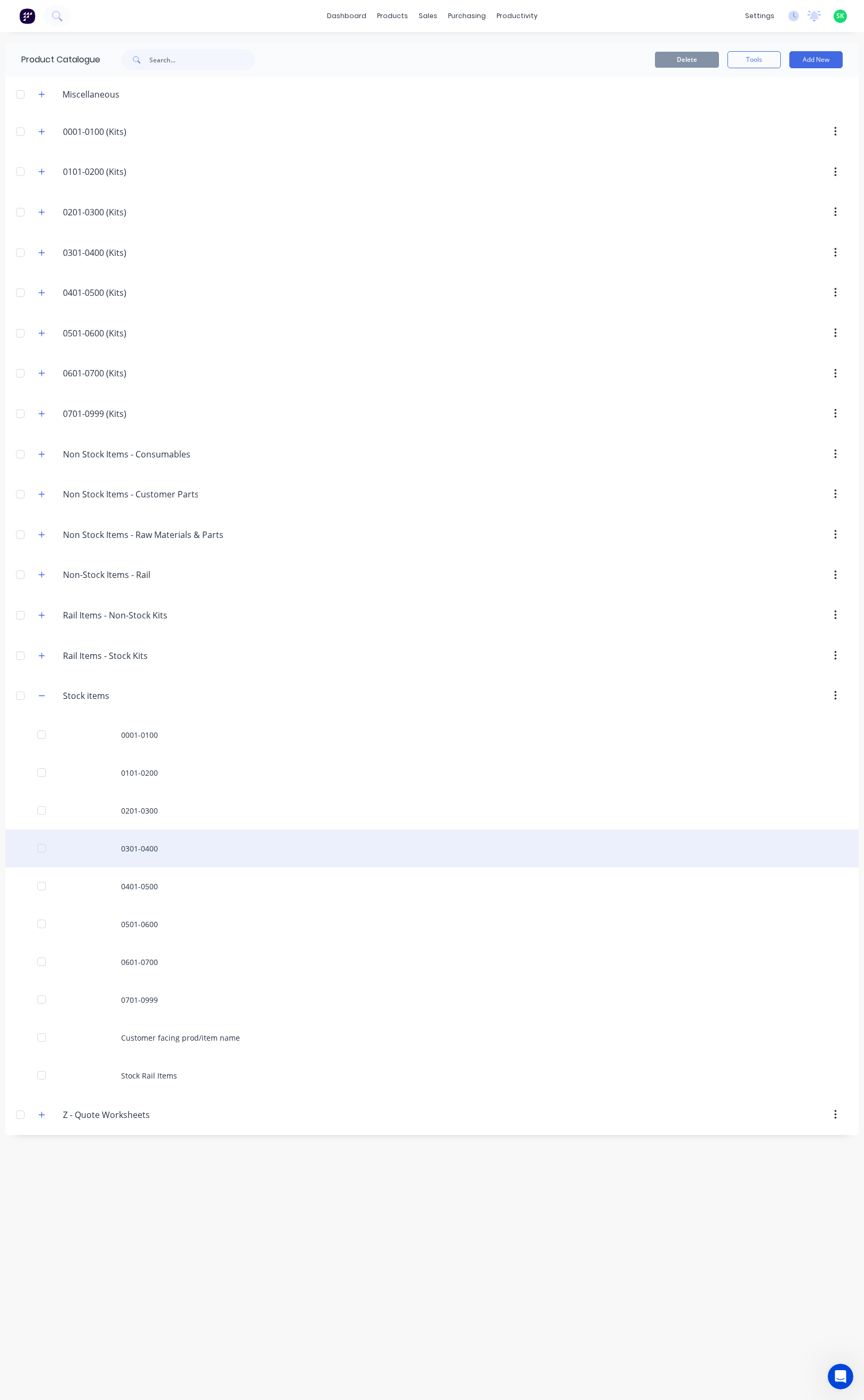
click at [150, 854] on div "0301-0400" at bounding box center [432, 849] width 853 height 38
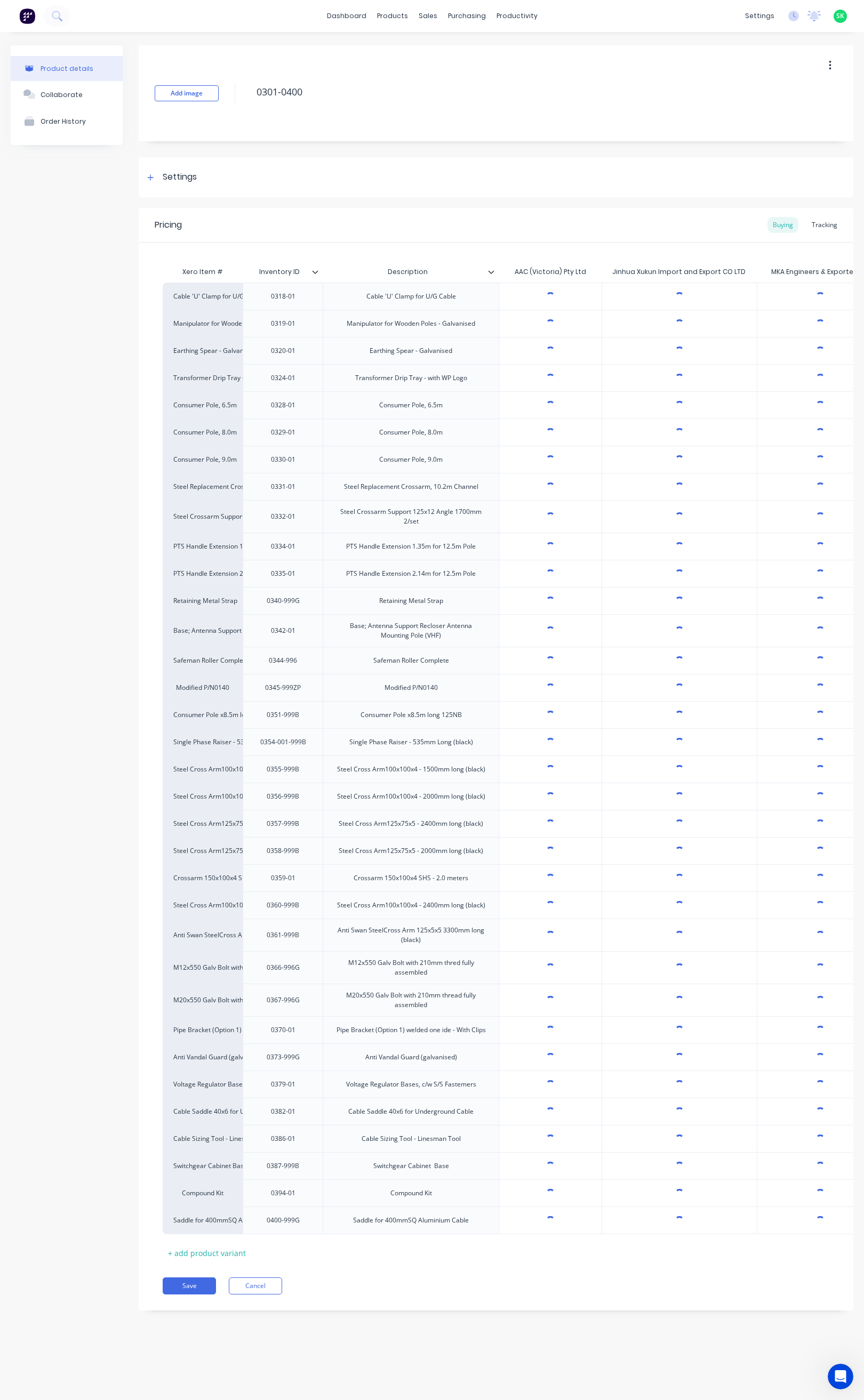
type textarea "x"
click at [832, 224] on div "Tracking" at bounding box center [824, 225] width 36 height 16
